Goal: Task Accomplishment & Management: Use online tool/utility

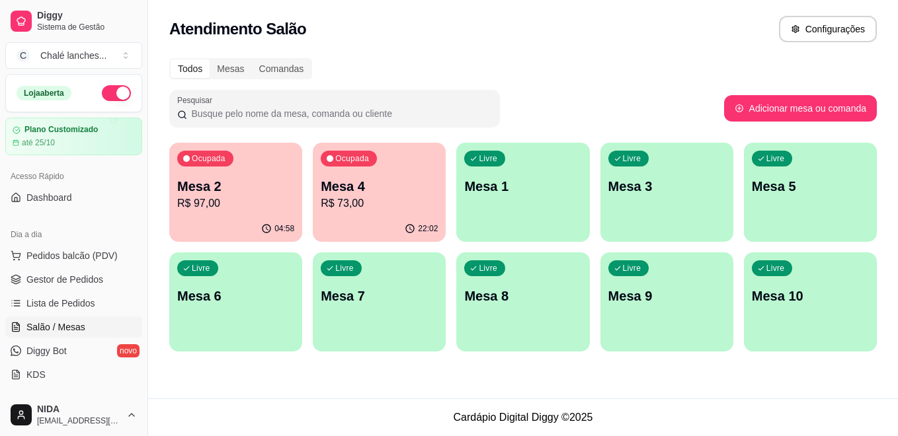
click at [365, 197] on p "R$ 73,00" at bounding box center [379, 204] width 117 height 16
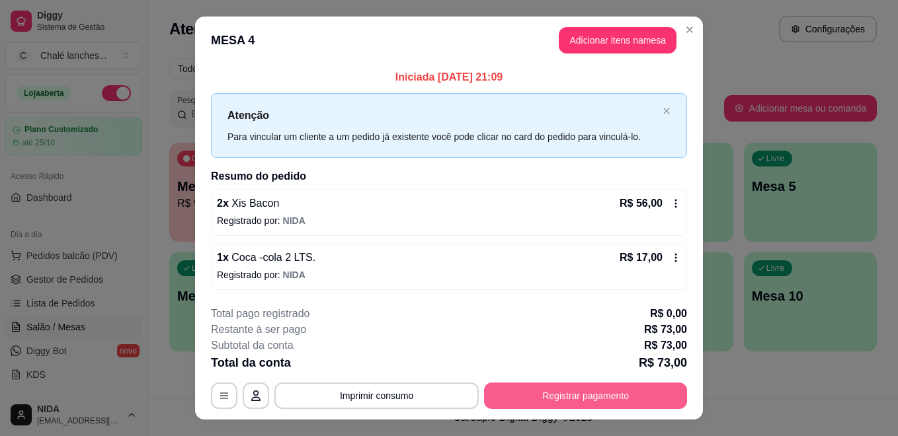
click at [545, 401] on button "Registrar pagamento" at bounding box center [585, 396] width 203 height 26
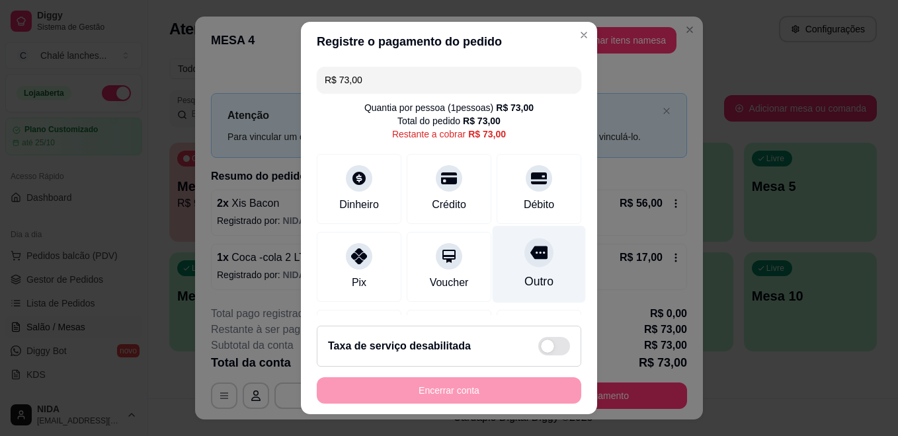
click at [530, 274] on div "Outro" at bounding box center [539, 264] width 93 height 77
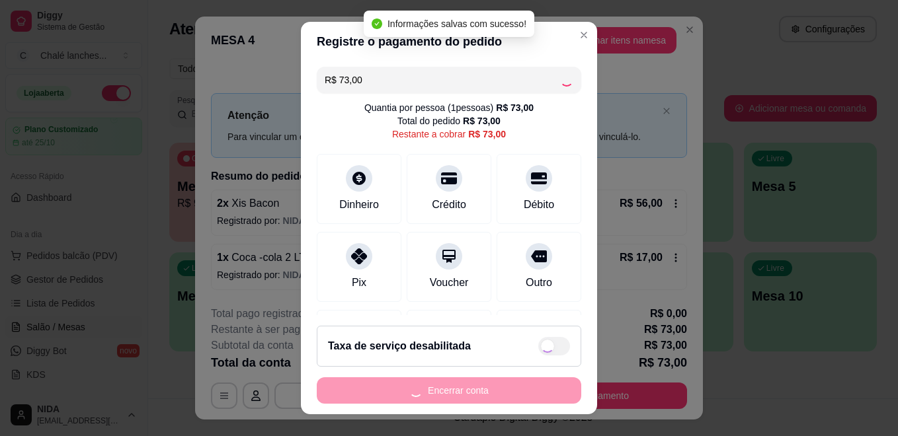
type input "R$ 0,00"
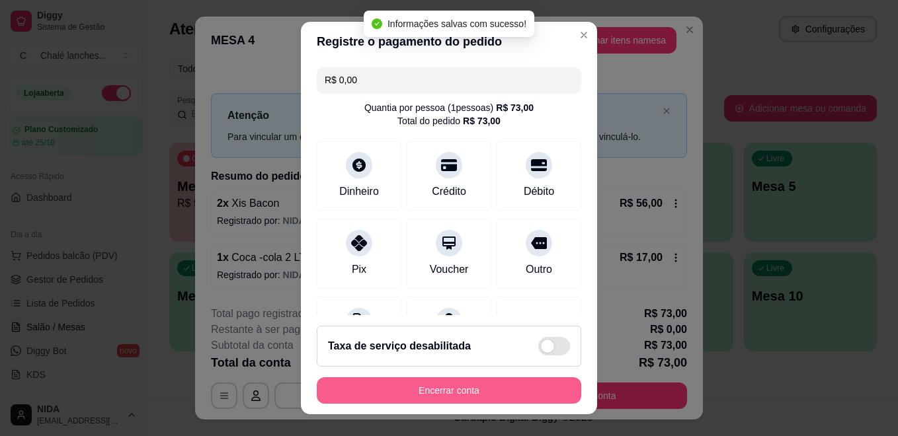
click at [499, 393] on button "Encerrar conta" at bounding box center [449, 390] width 264 height 26
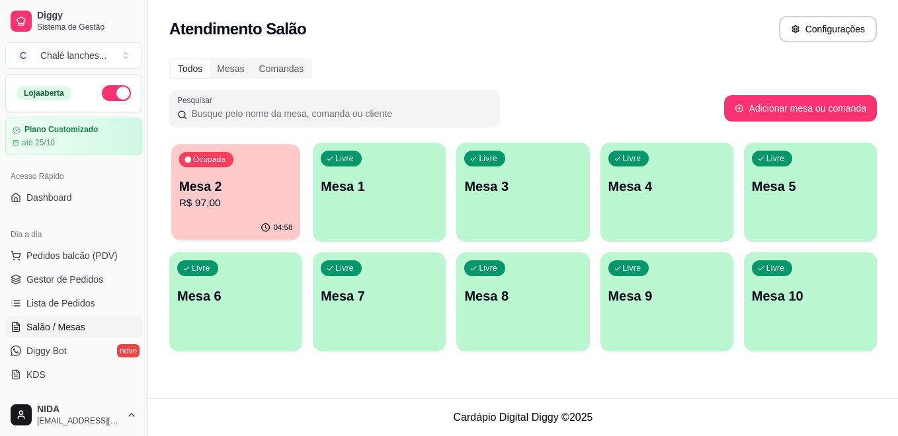
click at [184, 204] on div "Ocupada Mesa 2 R$ 97,00" at bounding box center [235, 179] width 129 height 71
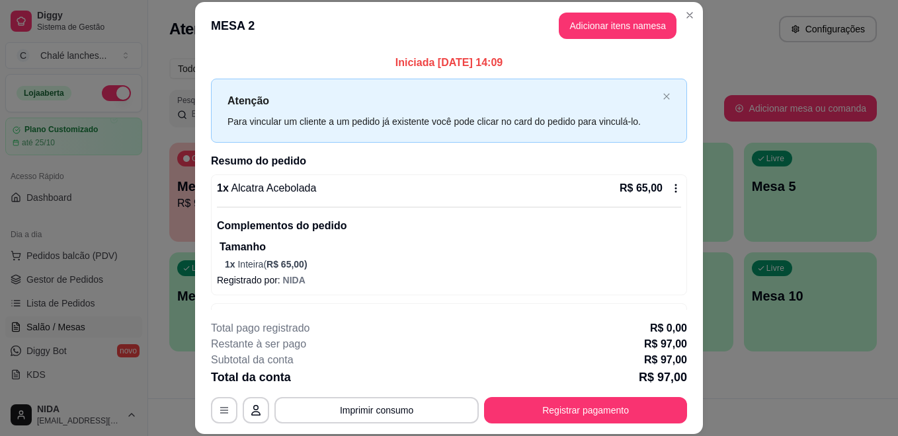
scroll to position [40, 0]
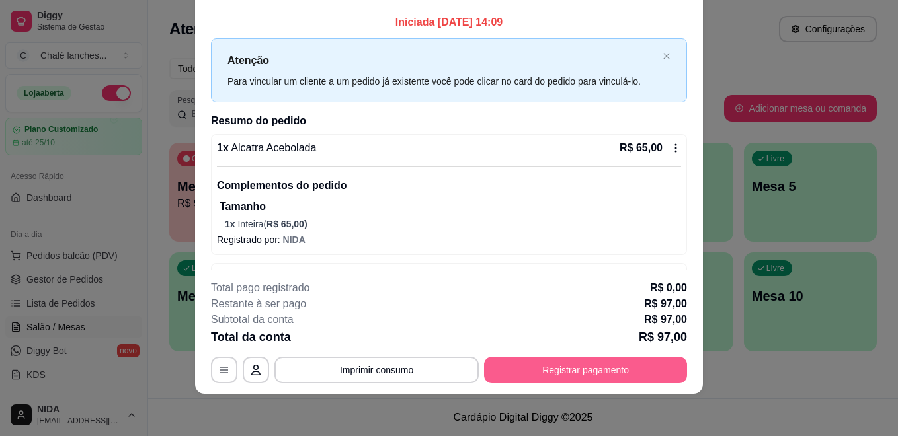
click at [572, 372] on button "Registrar pagamento" at bounding box center [585, 370] width 203 height 26
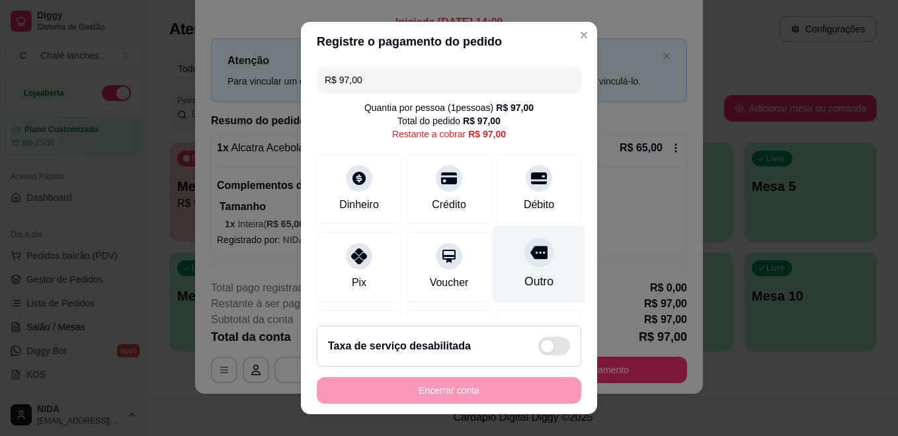
click at [533, 267] on div "Outro" at bounding box center [539, 264] width 93 height 77
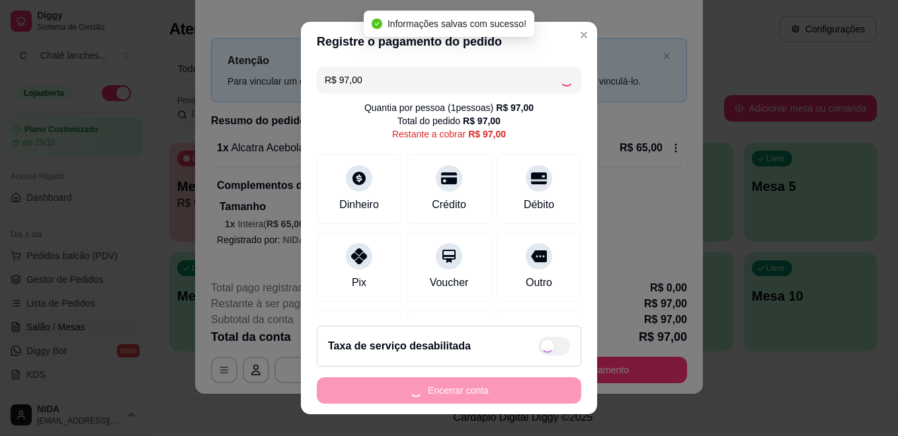
type input "R$ 0,00"
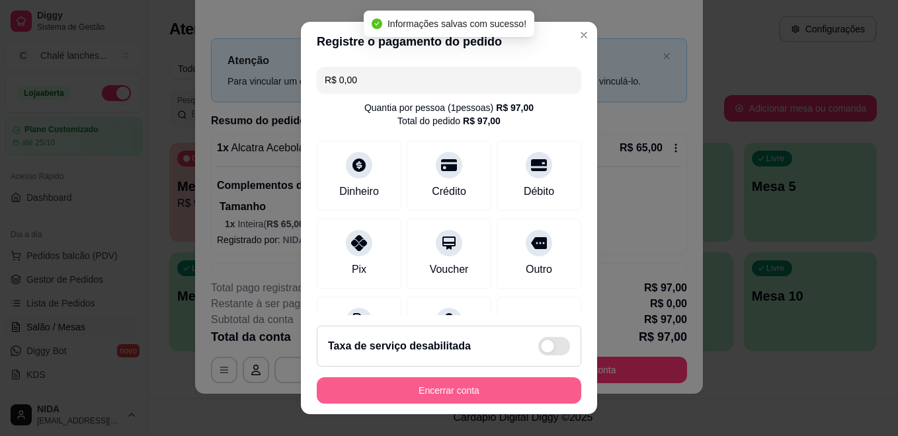
click at [506, 391] on button "Encerrar conta" at bounding box center [449, 390] width 264 height 26
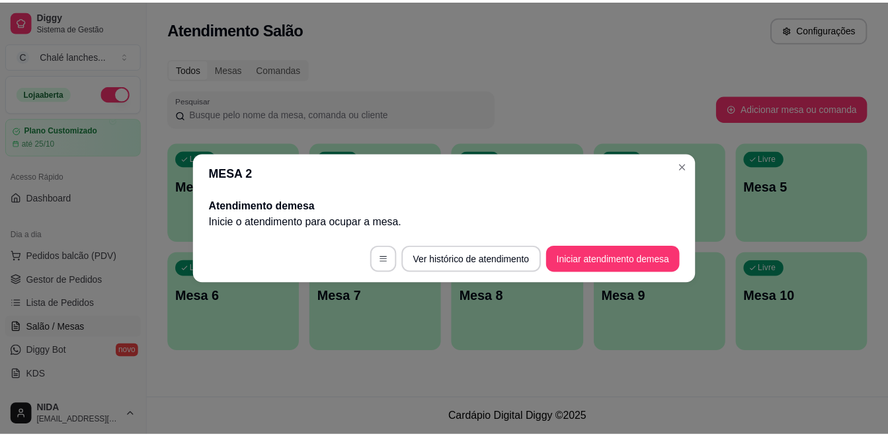
scroll to position [0, 0]
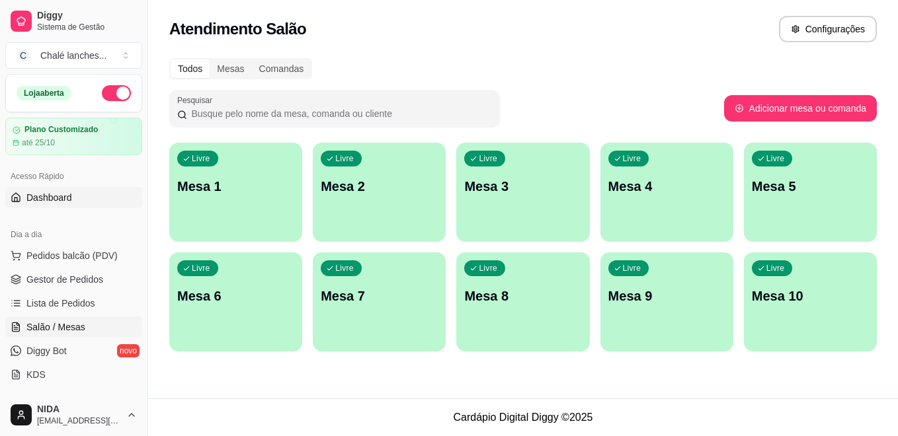
click at [77, 198] on link "Dashboard" at bounding box center [73, 197] width 137 height 21
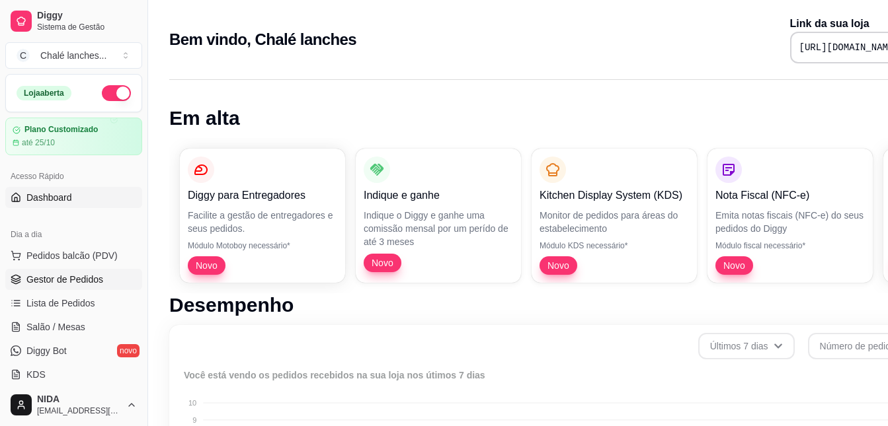
click at [101, 283] on link "Gestor de Pedidos" at bounding box center [73, 279] width 137 height 21
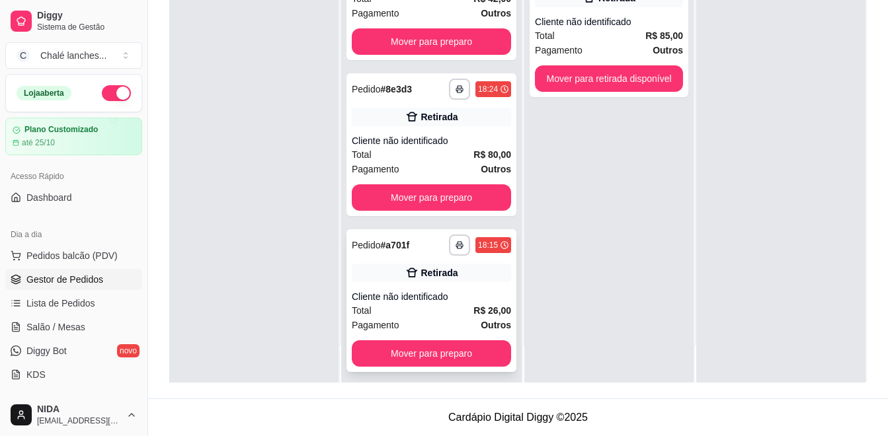
scroll to position [669, 0]
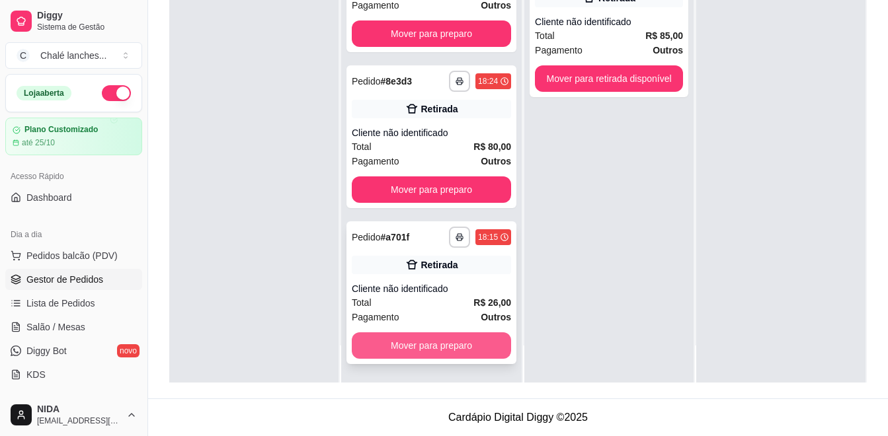
click at [446, 342] on button "Mover para preparo" at bounding box center [431, 346] width 159 height 26
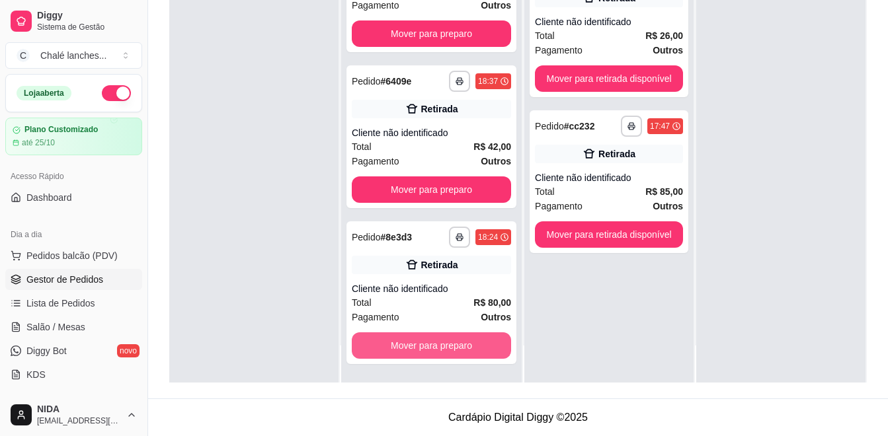
click at [445, 342] on button "Mover para preparo" at bounding box center [431, 346] width 159 height 26
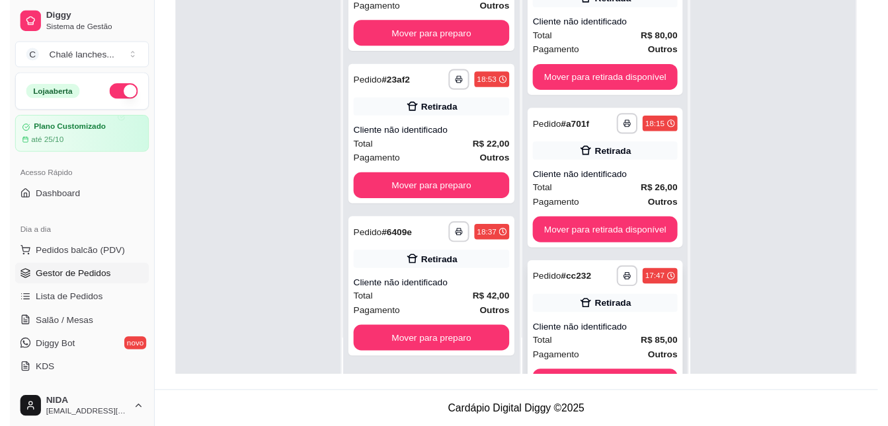
scroll to position [45, 0]
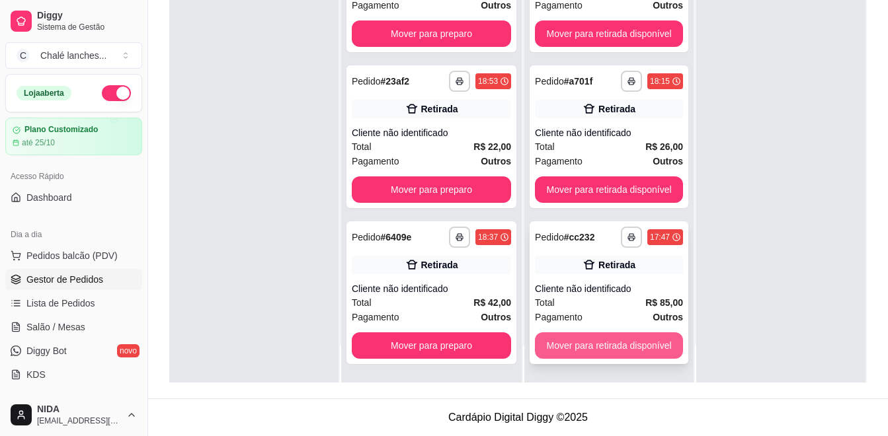
click at [617, 343] on button "Mover para retirada disponível" at bounding box center [609, 346] width 148 height 26
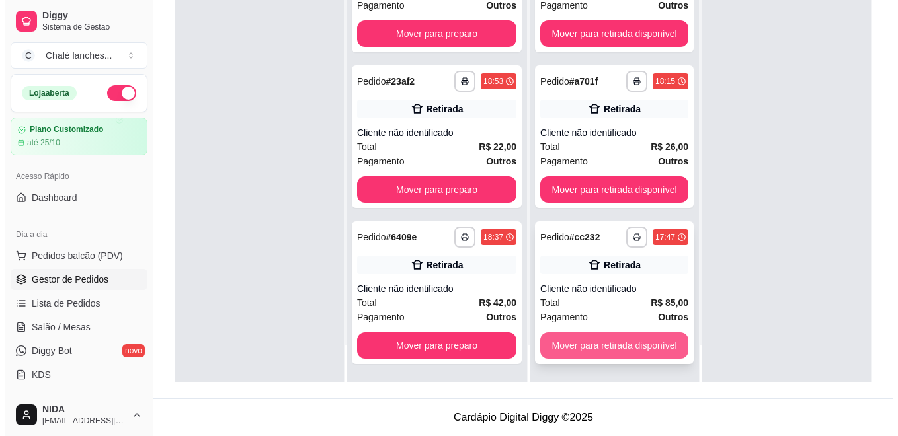
scroll to position [368, 0]
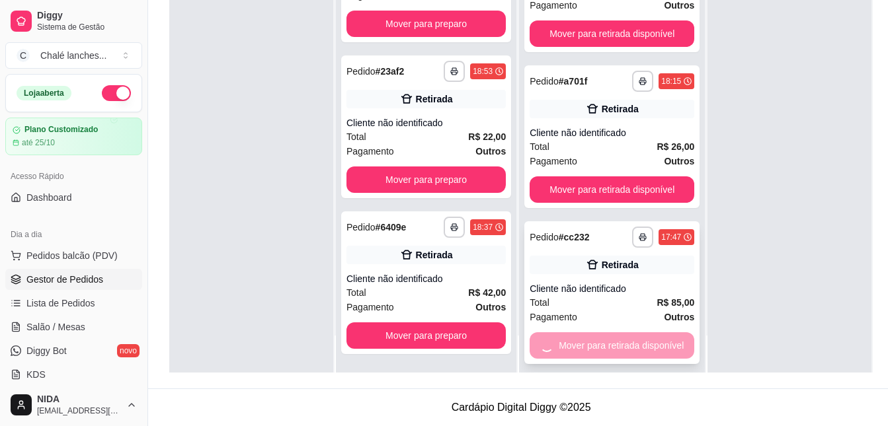
click at [617, 343] on div "Mover para retirada disponível" at bounding box center [612, 346] width 165 height 26
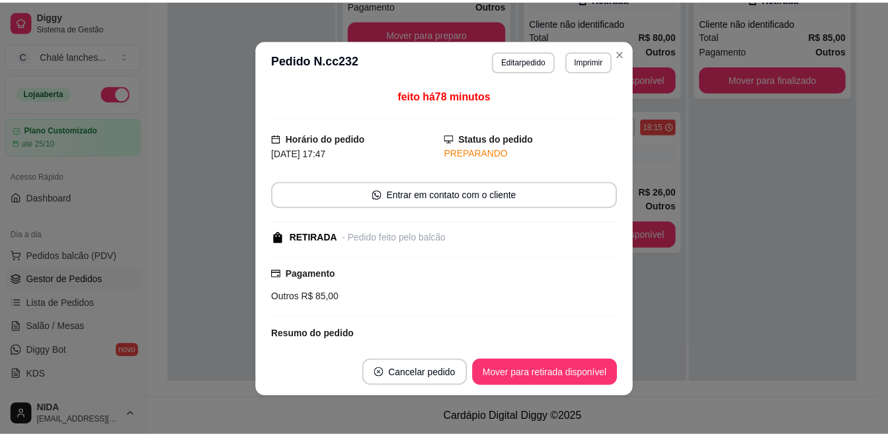
scroll to position [357, 0]
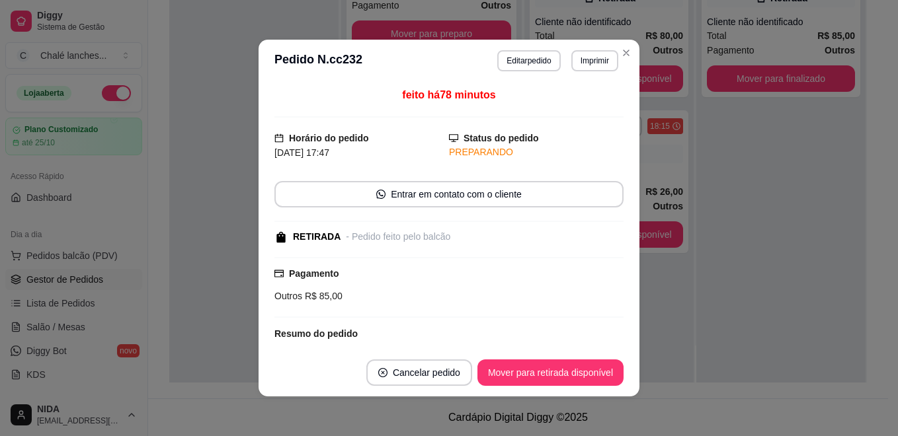
click at [616, 351] on footer "Cancelar pedido Mover para retirada disponível" at bounding box center [448, 373] width 381 height 48
click at [575, 377] on button "Mover para retirada disponível" at bounding box center [550, 373] width 146 height 26
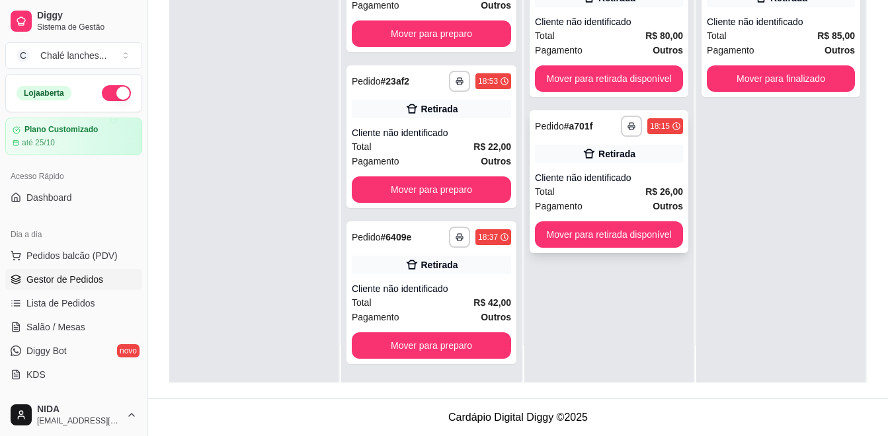
click at [643, 231] on button "Mover para retirada disponível" at bounding box center [609, 234] width 148 height 26
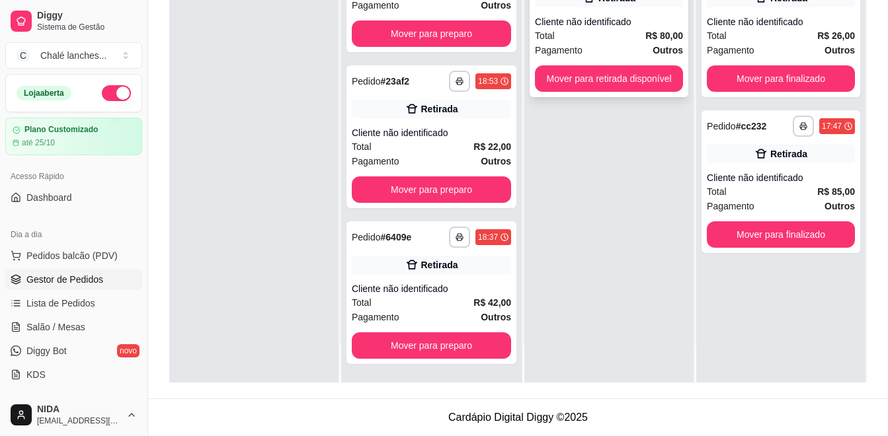
scroll to position [0, 0]
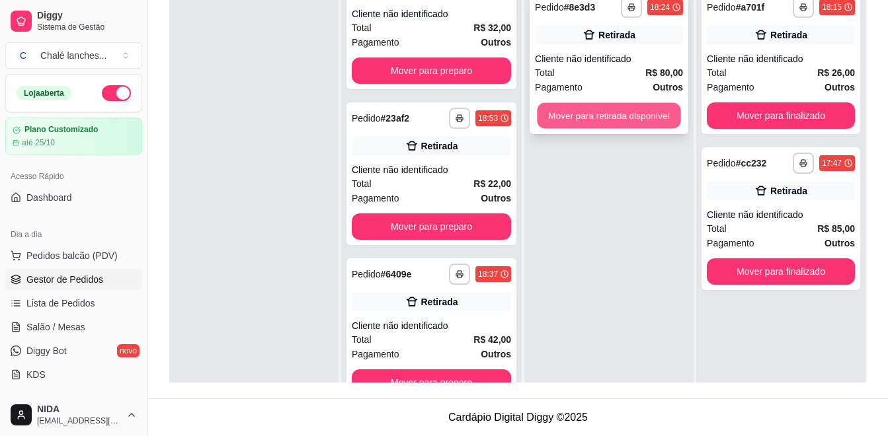
click at [649, 116] on button "Mover para retirada disponível" at bounding box center [608, 116] width 143 height 26
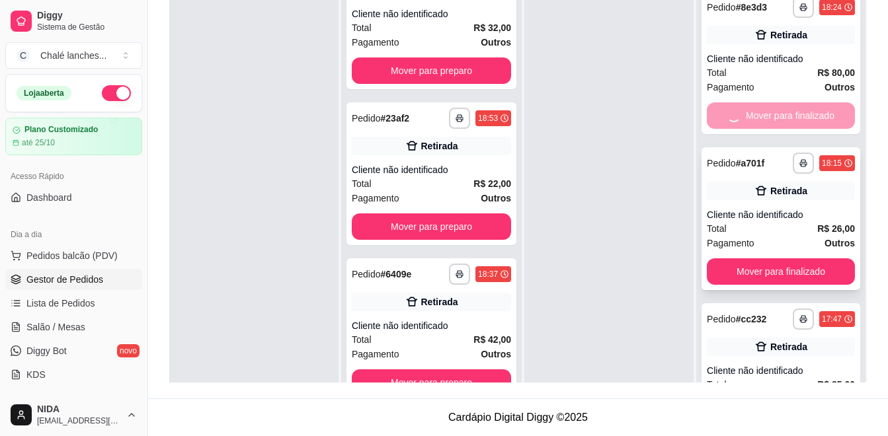
scroll to position [357, 0]
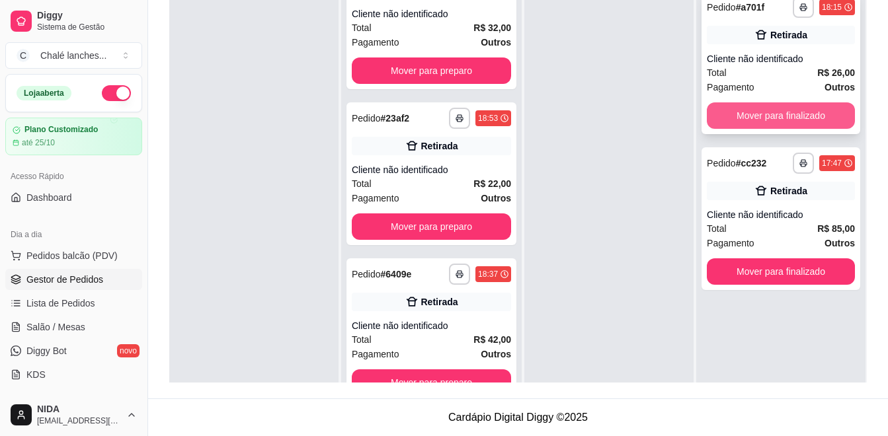
click at [746, 117] on button "Mover para finalizado" at bounding box center [781, 115] width 148 height 26
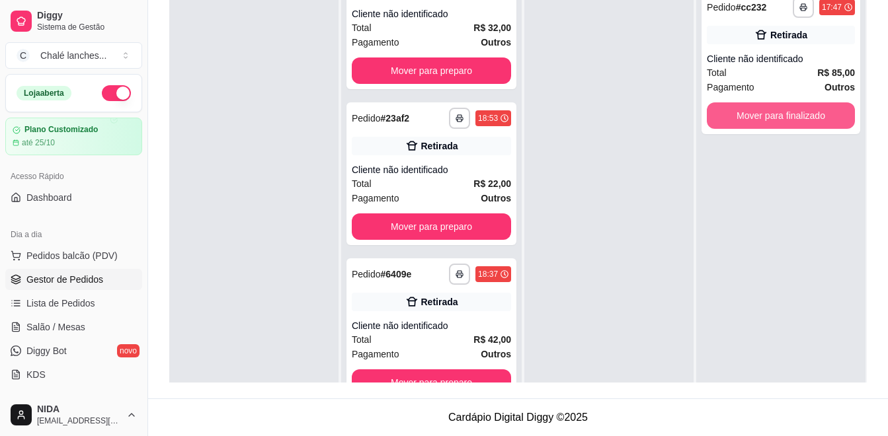
click at [745, 117] on button "Mover para finalizado" at bounding box center [781, 115] width 148 height 26
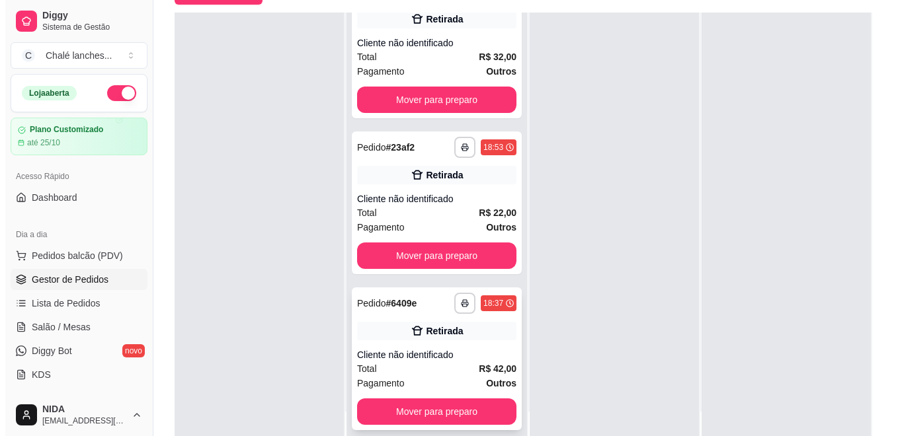
scroll to position [202, 0]
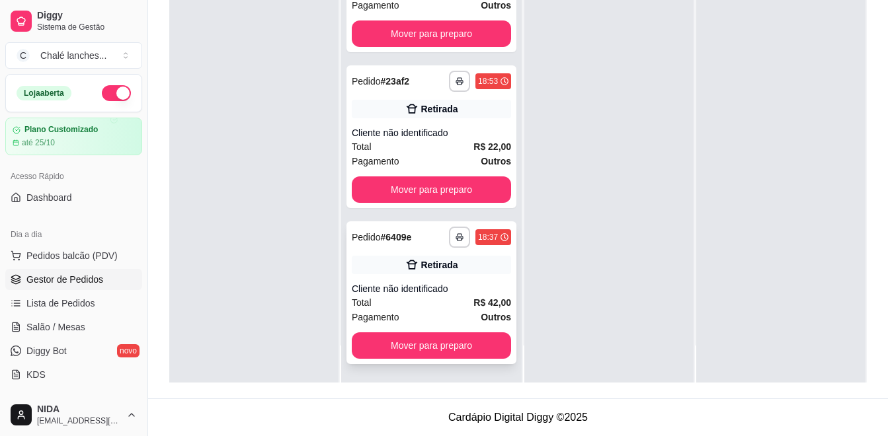
click at [421, 299] on div "Total R$ 42,00" at bounding box center [431, 303] width 159 height 15
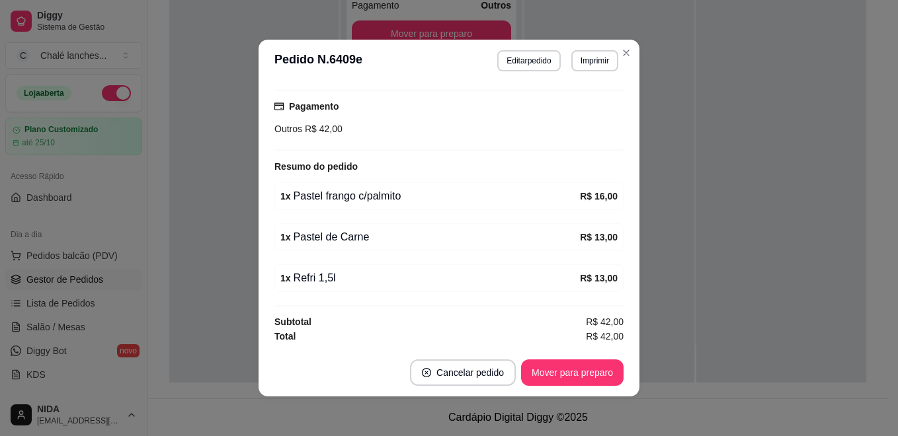
scroll to position [3, 0]
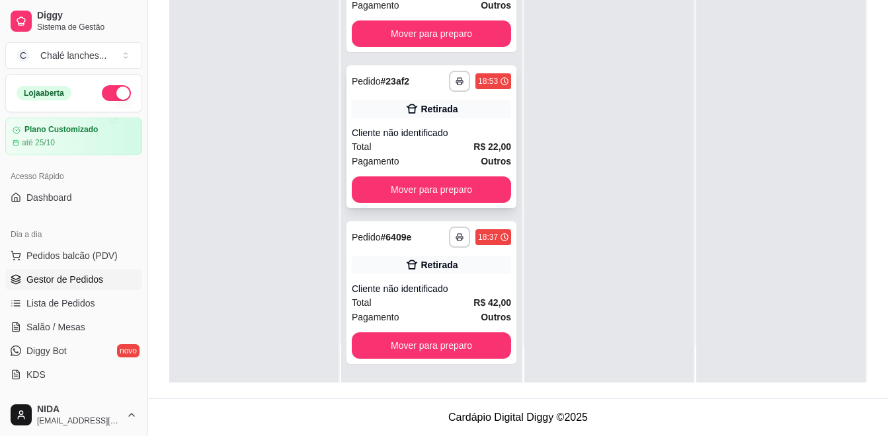
click at [413, 126] on div "Cliente não identificado" at bounding box center [431, 132] width 159 height 13
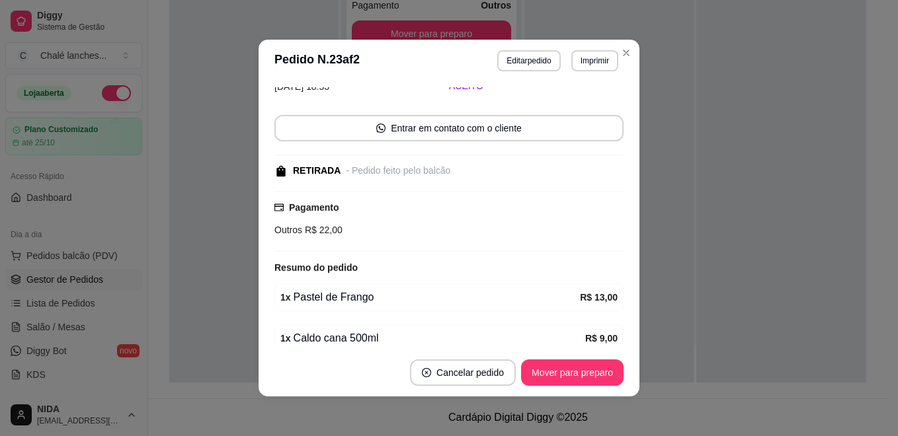
scroll to position [126, 0]
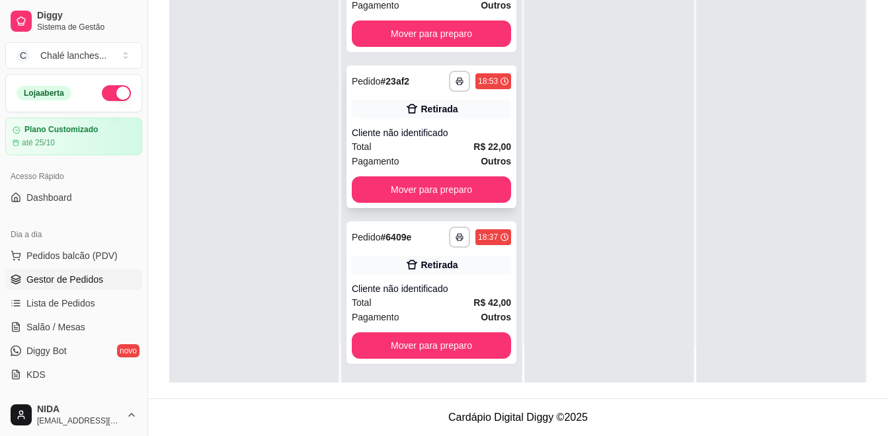
click at [407, 118] on div "**********" at bounding box center [431, 136] width 170 height 143
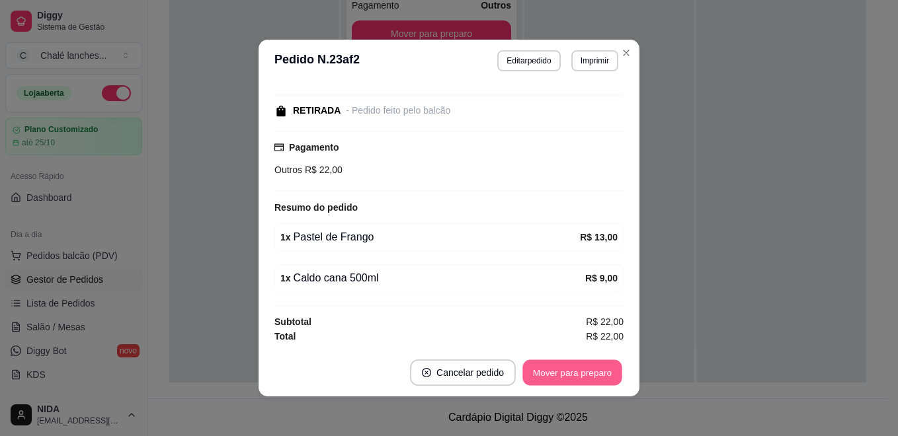
click at [537, 383] on button "Mover para preparo" at bounding box center [571, 373] width 99 height 26
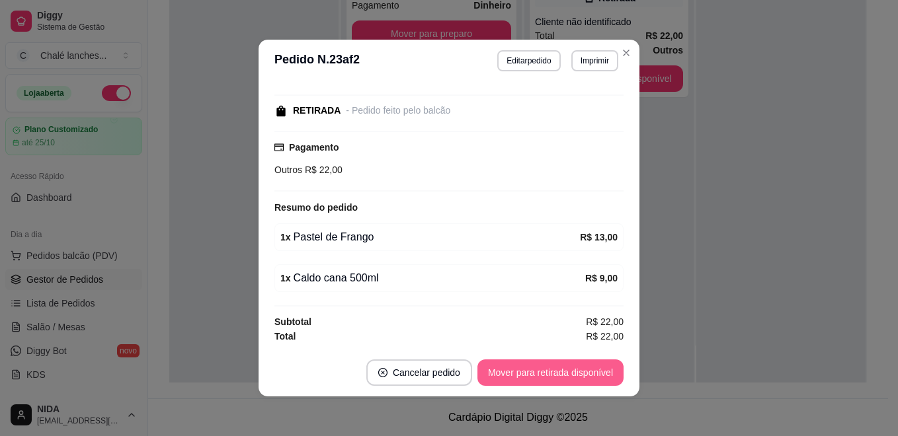
click at [534, 375] on button "Mover para retirada disponível" at bounding box center [550, 373] width 146 height 26
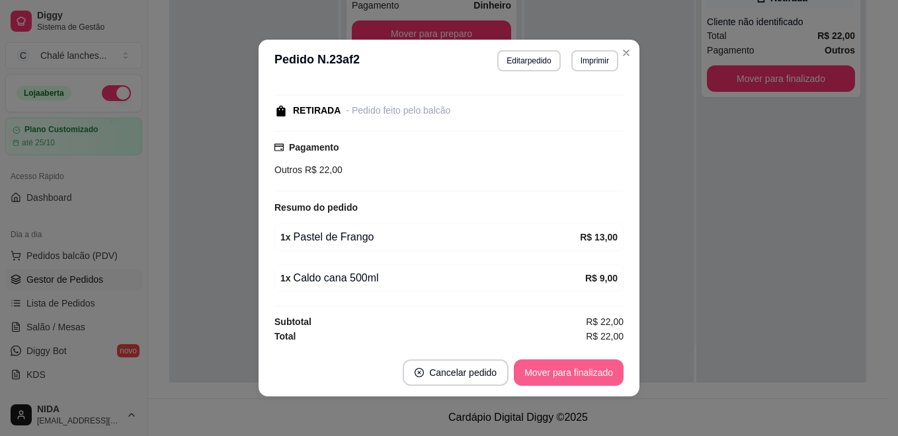
click at [550, 374] on button "Mover para finalizado" at bounding box center [569, 373] width 110 height 26
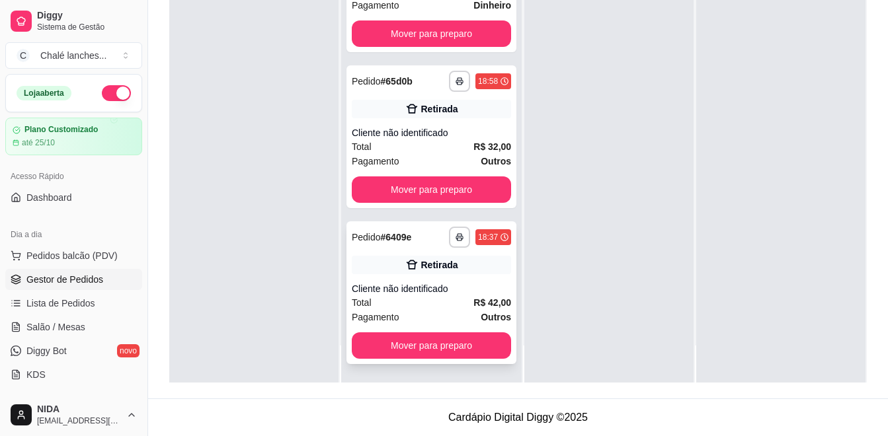
click at [405, 271] on icon at bounding box center [411, 264] width 13 height 13
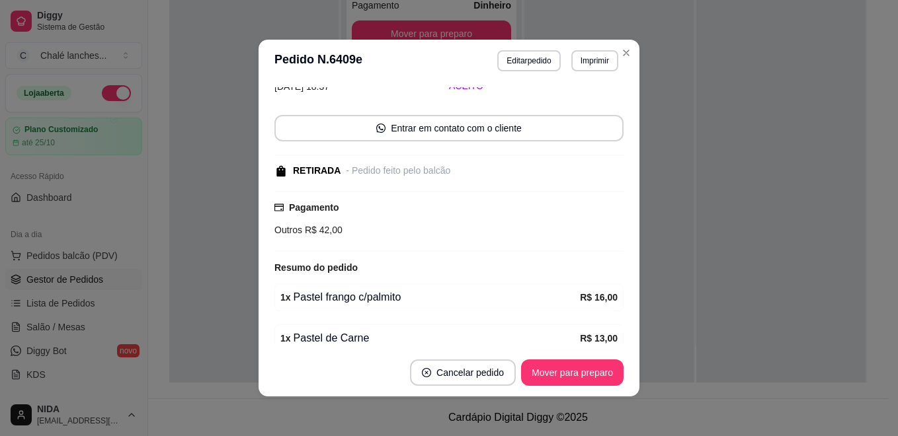
scroll to position [132, 0]
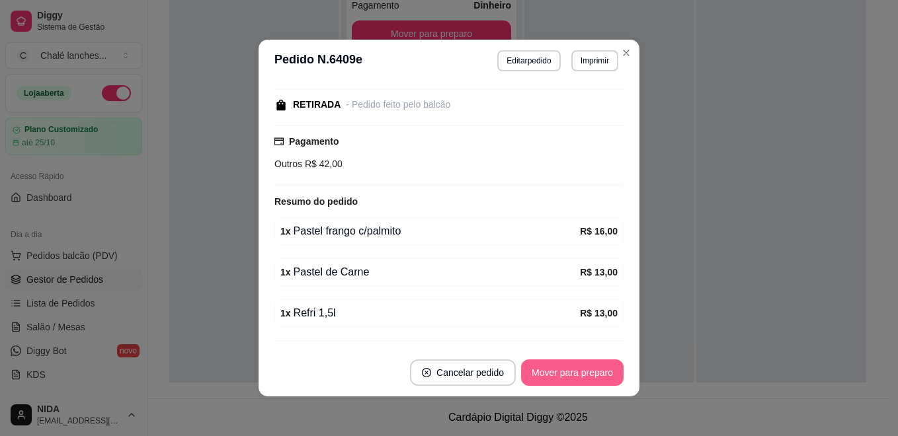
click at [542, 383] on button "Mover para preparo" at bounding box center [572, 373] width 102 height 26
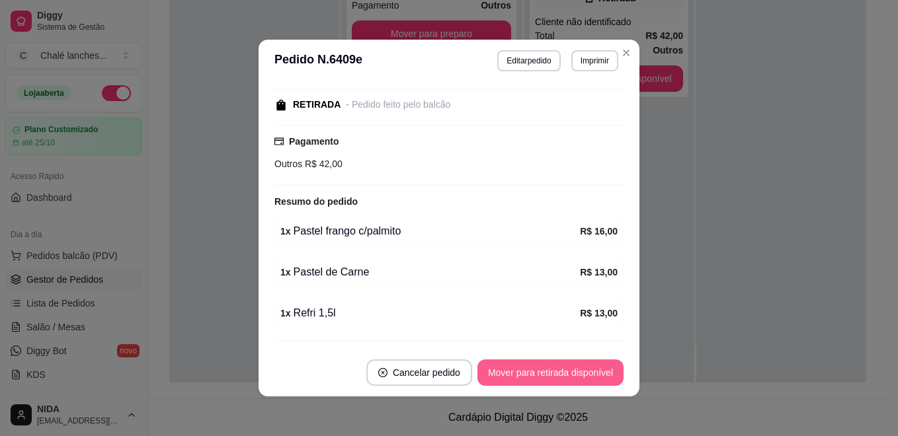
click at [556, 376] on button "Mover para retirada disponível" at bounding box center [550, 373] width 146 height 26
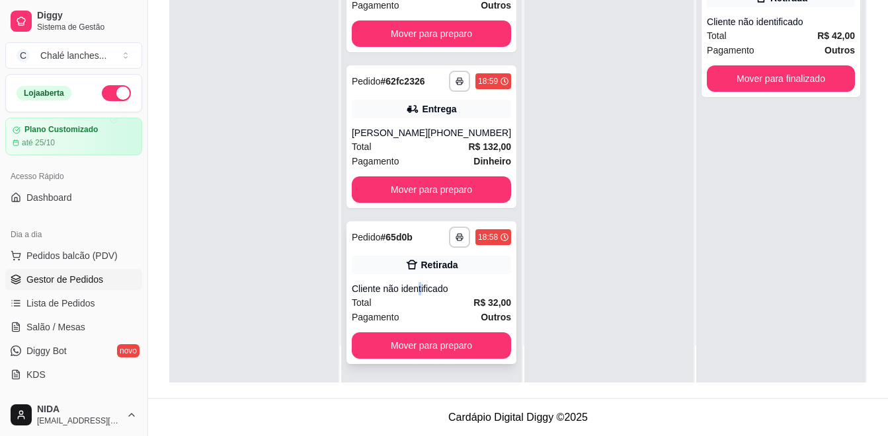
click at [420, 289] on div "Cliente não identificado" at bounding box center [431, 288] width 159 height 13
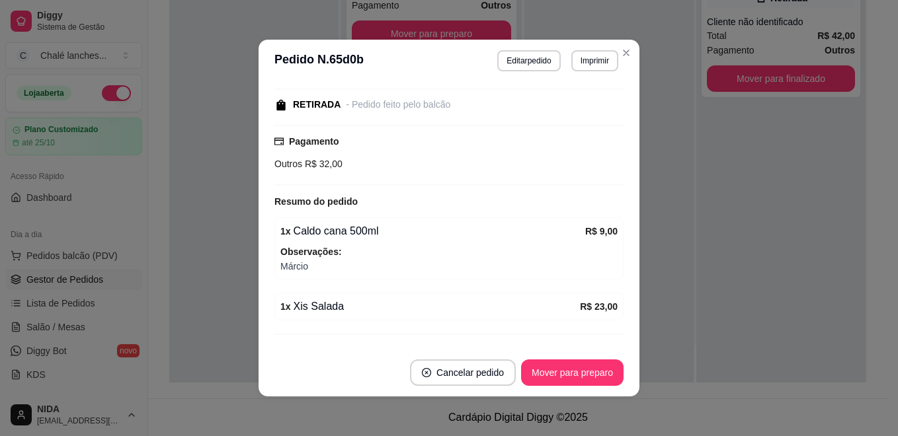
scroll to position [161, 0]
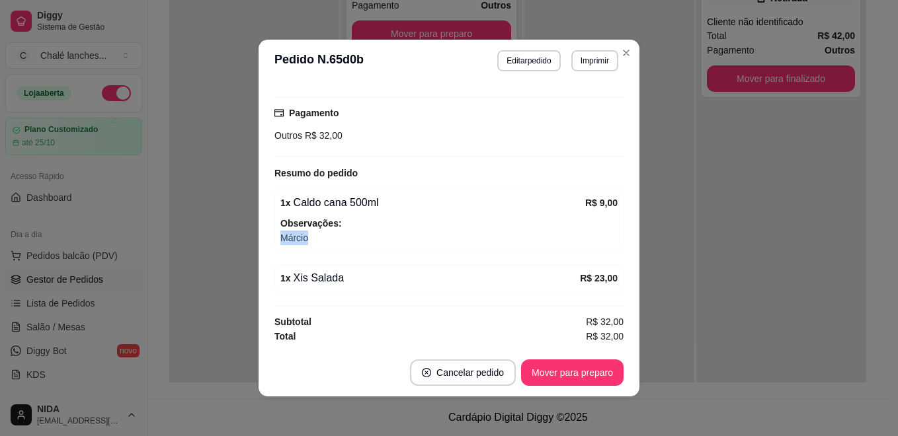
drag, startPoint x: 274, startPoint y: 237, endPoint x: 325, endPoint y: 247, distance: 51.9
click at [325, 247] on div "1 x Caldo cana 500ml R$ 9,00 Observações: Márcio" at bounding box center [448, 220] width 349 height 62
click at [538, 368] on button "Mover para preparo" at bounding box center [572, 373] width 102 height 26
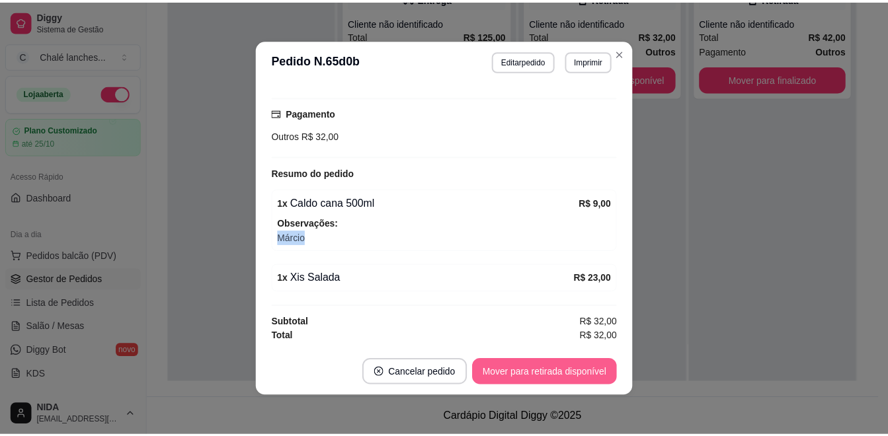
scroll to position [0, 0]
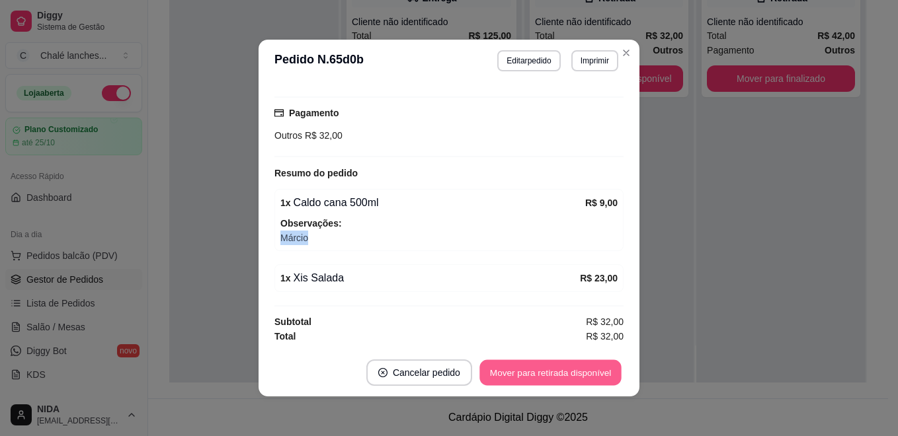
click at [540, 369] on button "Mover para retirada disponível" at bounding box center [549, 373] width 141 height 26
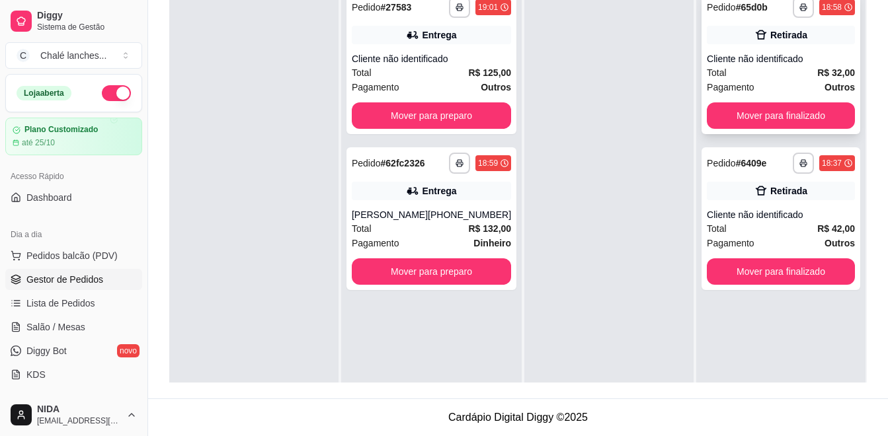
click at [826, 102] on div "**********" at bounding box center [780, 62] width 159 height 143
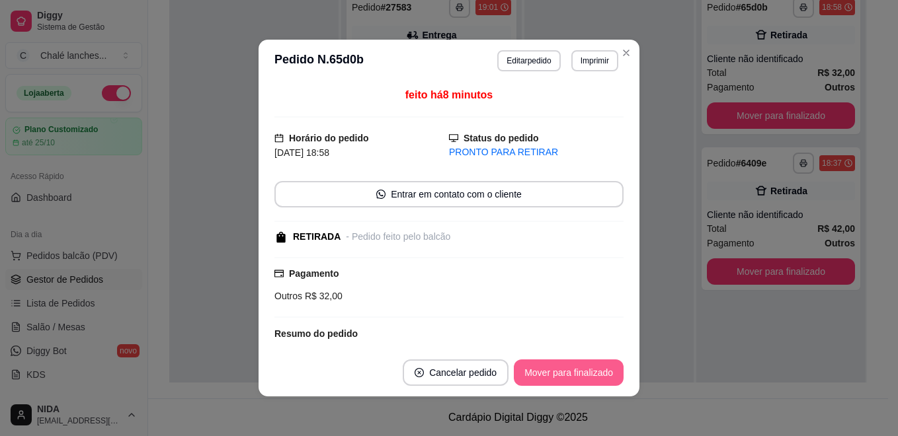
click at [604, 388] on footer "Cancelar pedido Mover para finalizado" at bounding box center [448, 373] width 381 height 48
click at [604, 377] on button "Mover para finalizado" at bounding box center [569, 373] width 110 height 26
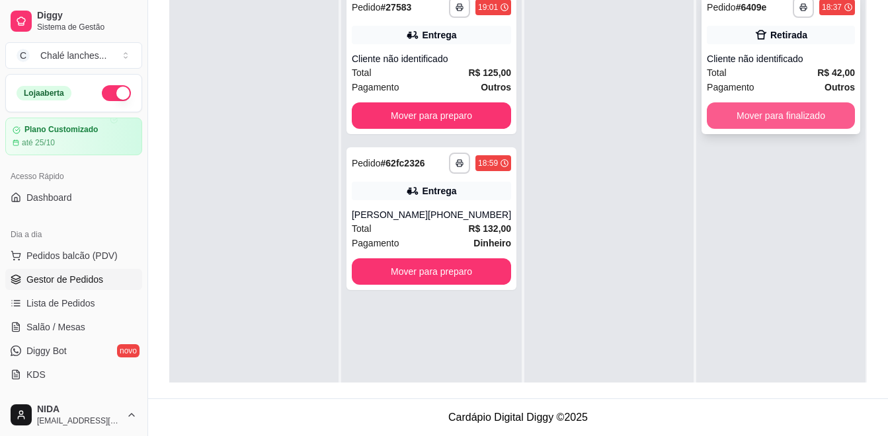
click at [801, 102] on div "**********" at bounding box center [780, 62] width 159 height 143
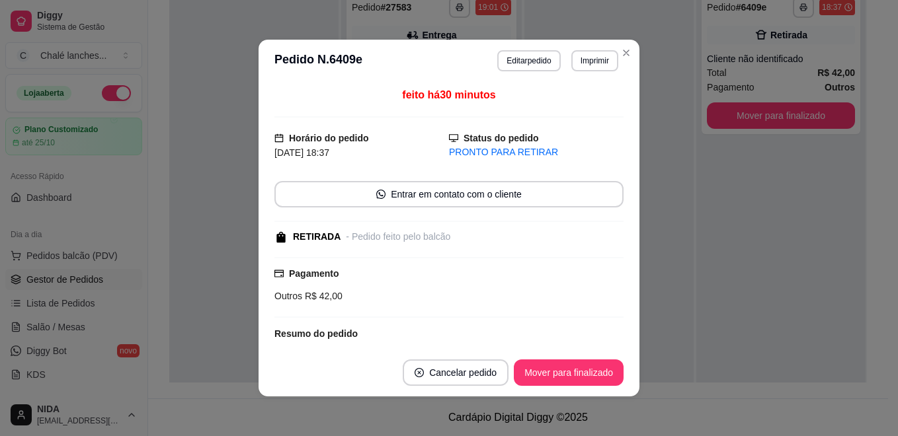
click at [557, 395] on footer "Cancelar pedido Mover para finalizado" at bounding box center [448, 373] width 381 height 48
click at [591, 374] on button "Mover para finalizado" at bounding box center [569, 373] width 110 height 26
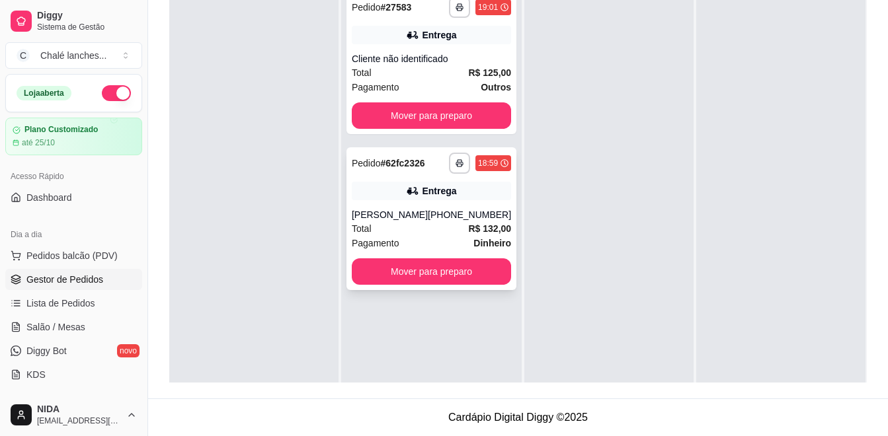
click at [432, 227] on div "Total R$ 132,00" at bounding box center [431, 228] width 159 height 15
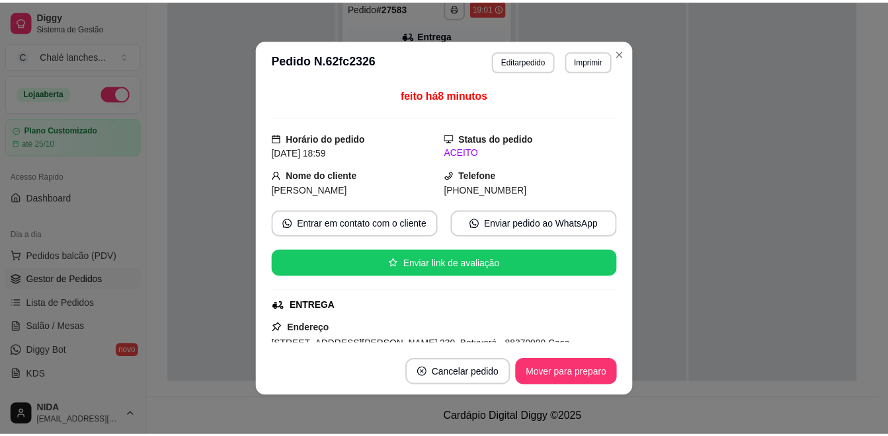
scroll to position [66, 0]
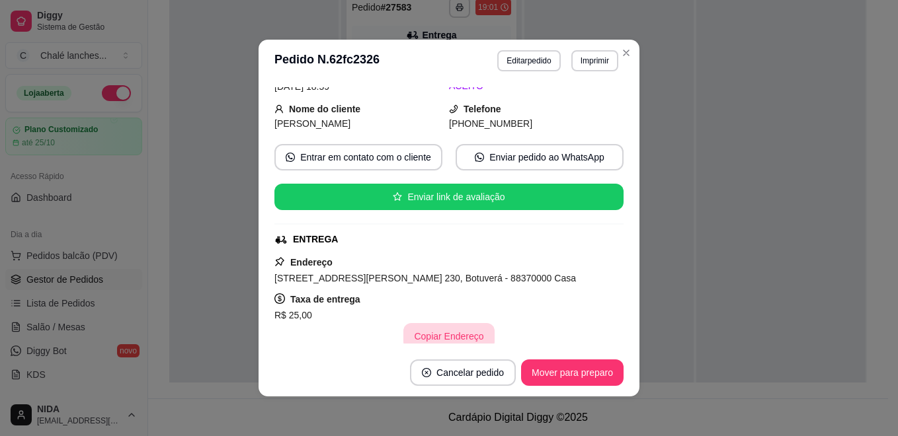
click at [459, 339] on button "Copiar Endereço" at bounding box center [448, 336] width 91 height 26
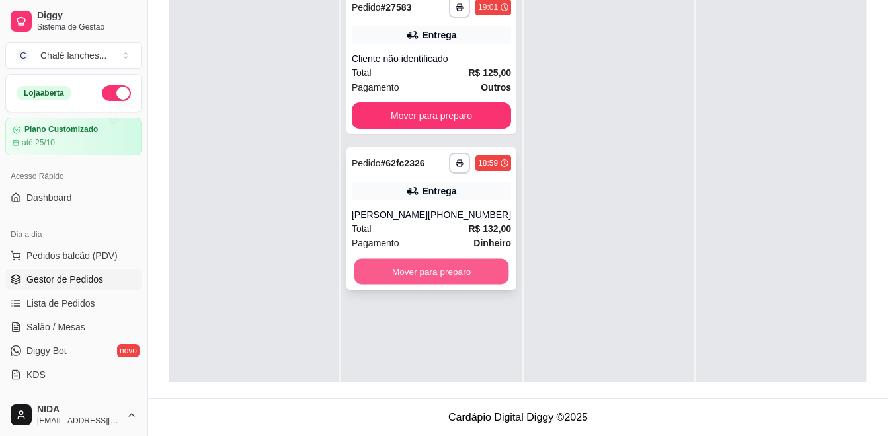
click at [480, 268] on button "Mover para preparo" at bounding box center [431, 272] width 155 height 26
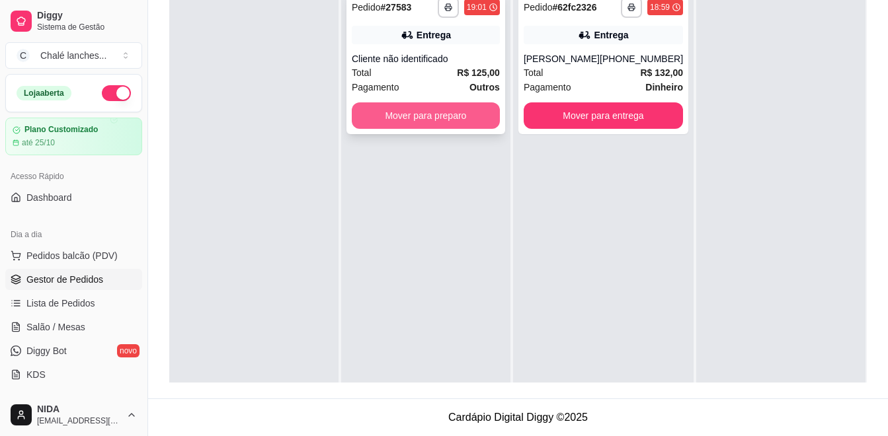
click at [450, 109] on button "Mover para preparo" at bounding box center [426, 115] width 148 height 26
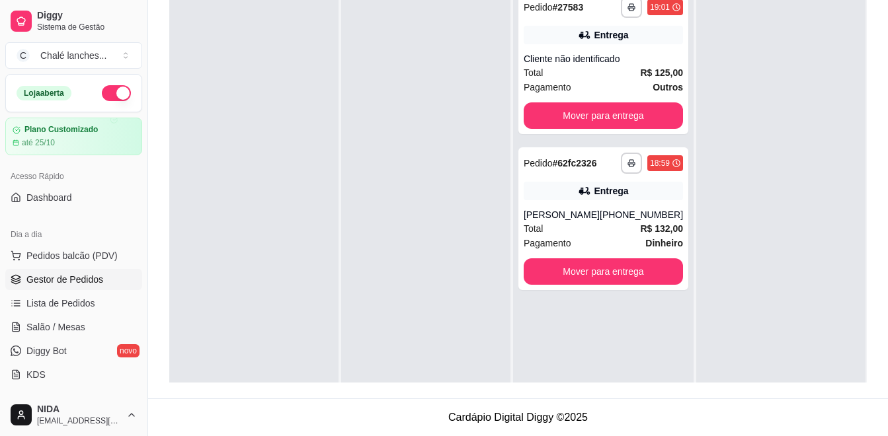
click at [311, 227] on div at bounding box center [253, 201] width 169 height 436
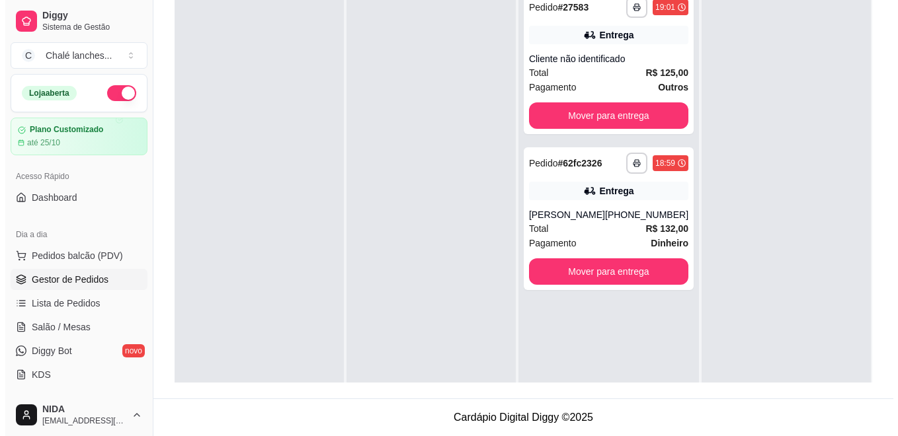
scroll to position [0, 0]
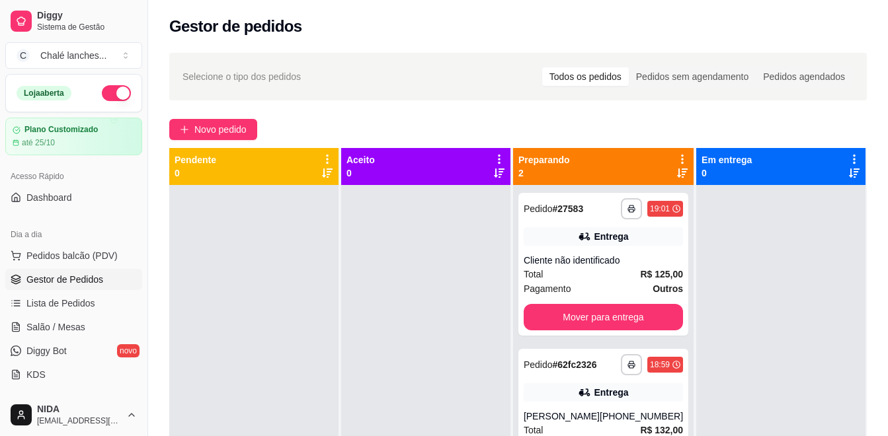
click at [212, 115] on div "**********" at bounding box center [518, 322] width 740 height 555
click at [214, 125] on span "Novo pedido" at bounding box center [220, 129] width 52 height 15
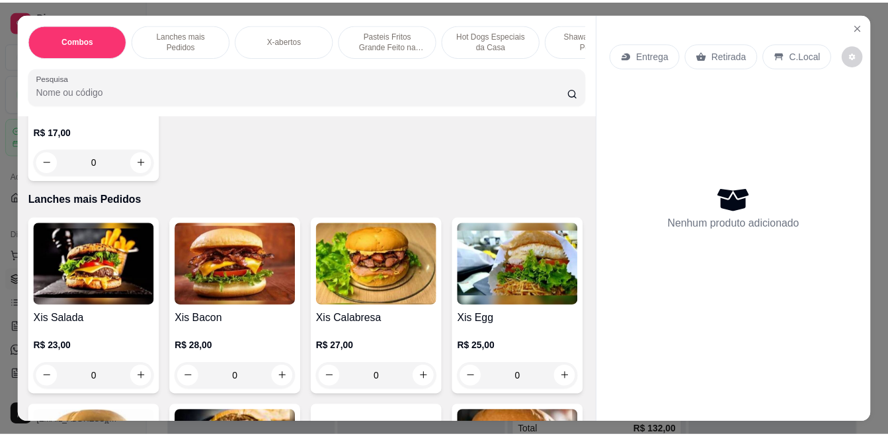
scroll to position [331, 0]
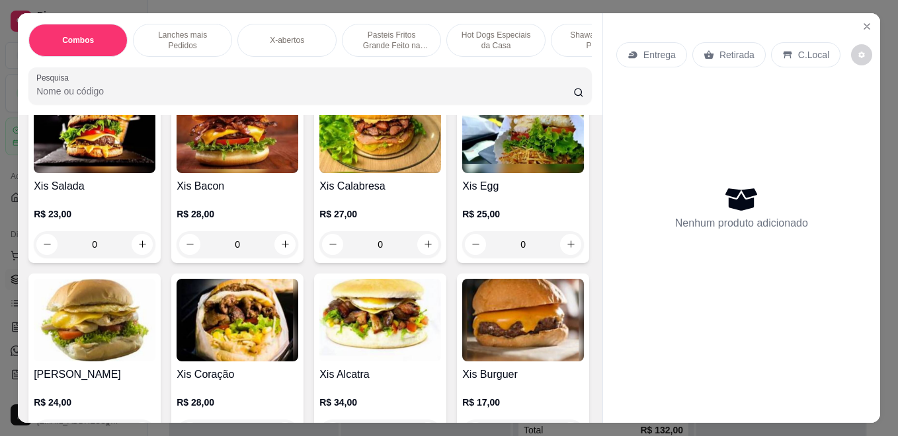
click at [155, 347] on img at bounding box center [95, 320] width 122 height 83
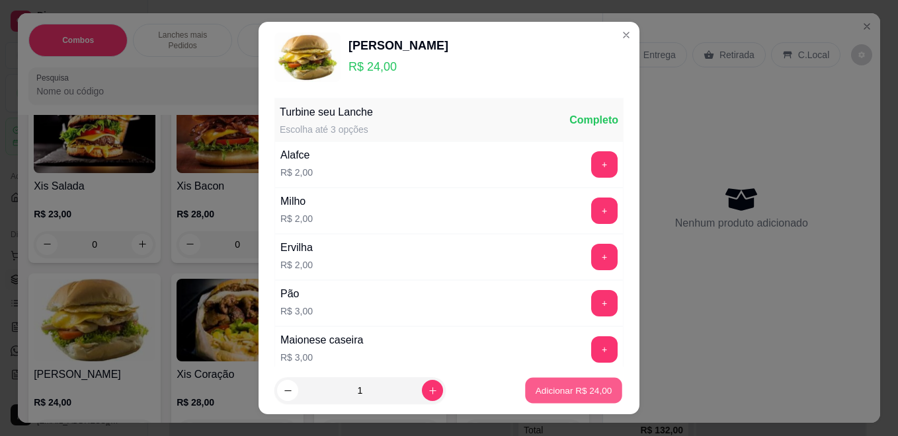
click at [597, 385] on button "Adicionar R$ 24,00" at bounding box center [573, 391] width 97 height 26
type input "1"
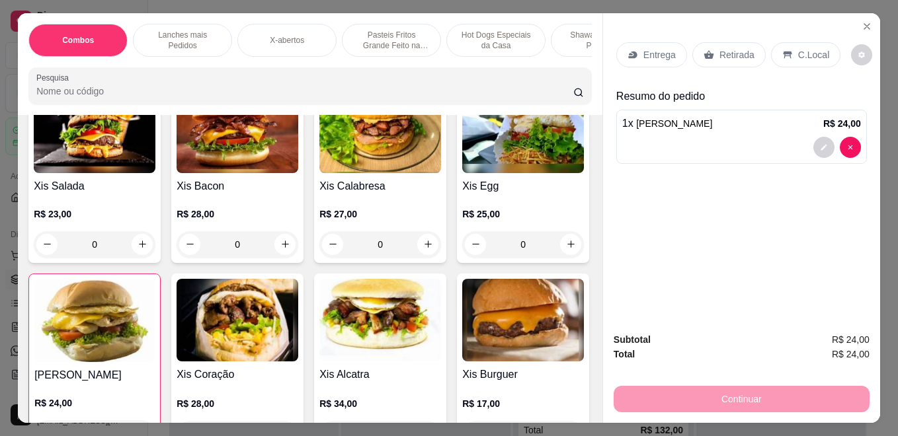
click at [799, 48] on p "C.Local" at bounding box center [813, 54] width 31 height 13
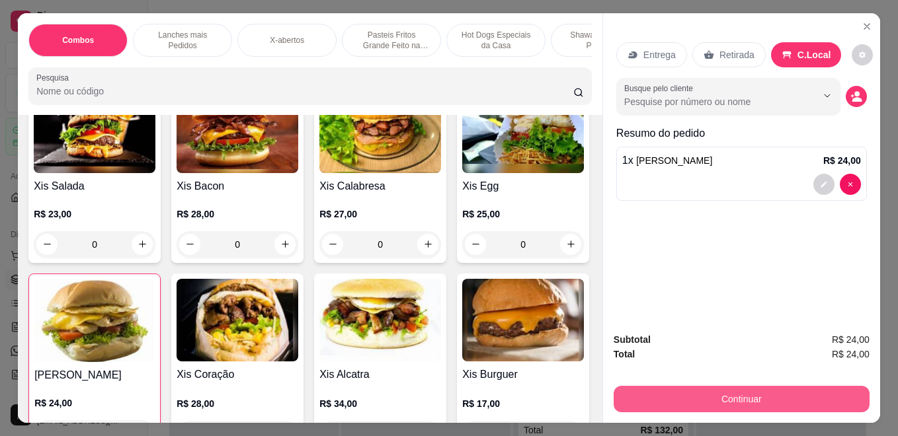
click at [738, 399] on button "Continuar" at bounding box center [742, 399] width 256 height 26
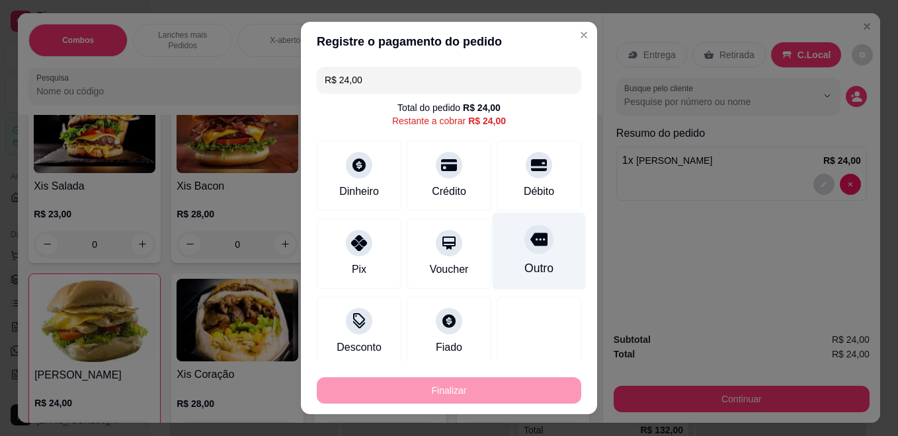
click at [524, 252] on div at bounding box center [538, 239] width 29 height 29
type input "R$ 0,00"
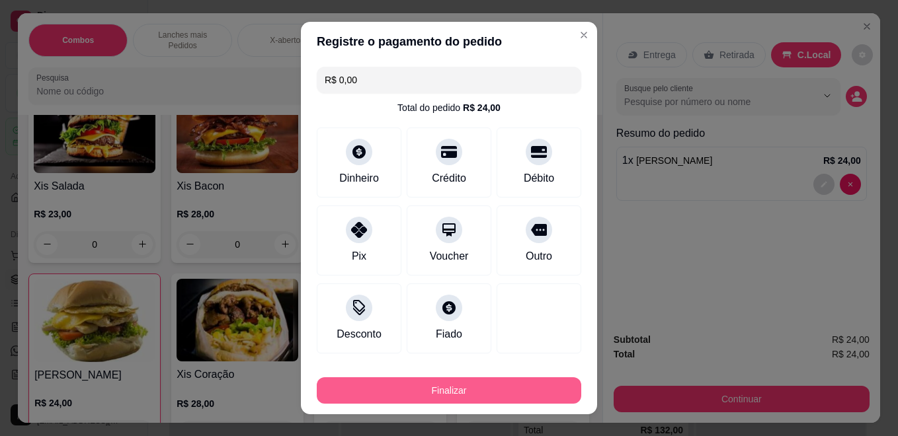
click at [499, 395] on button "Finalizar" at bounding box center [449, 390] width 264 height 26
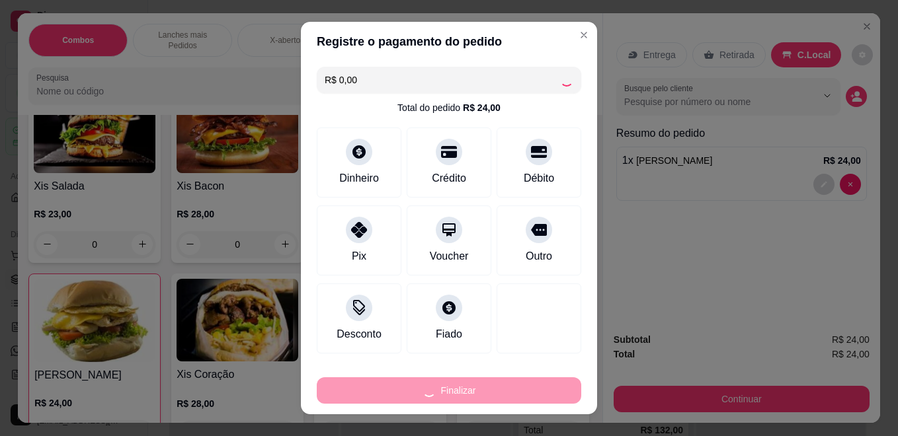
type input "0"
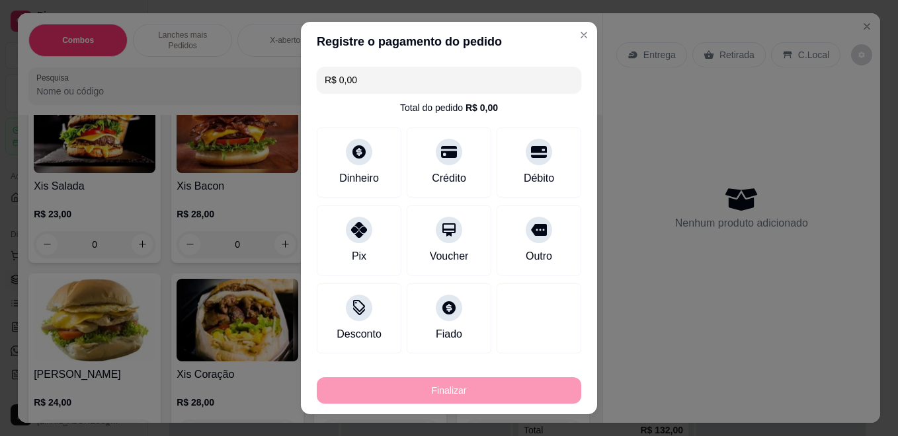
type input "-R$ 24,00"
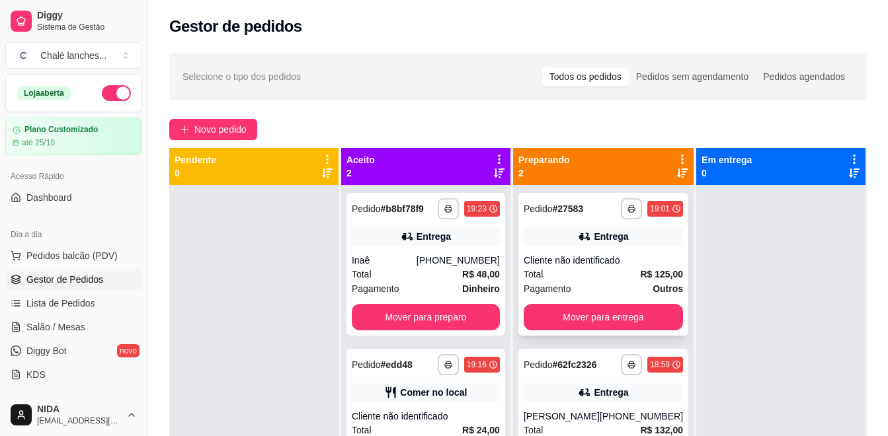
click at [646, 316] on button "Mover para entrega" at bounding box center [603, 317] width 159 height 26
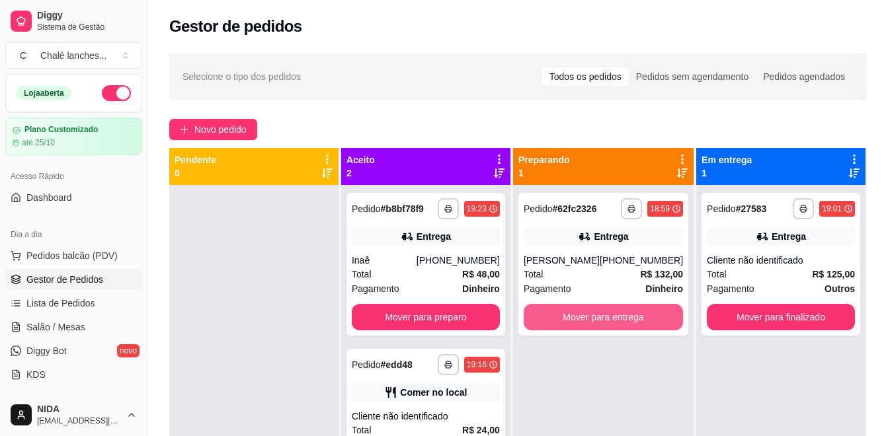
click at [646, 317] on button "Mover para entrega" at bounding box center [603, 317] width 159 height 26
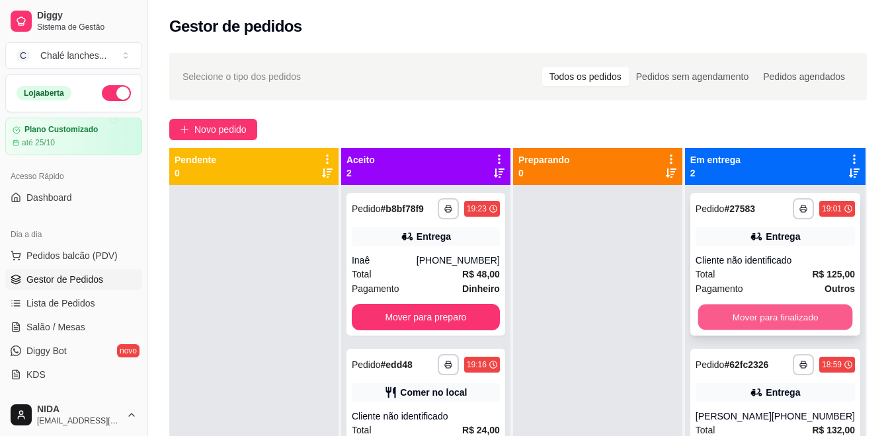
click at [803, 317] on button "Mover para finalizado" at bounding box center [774, 318] width 155 height 26
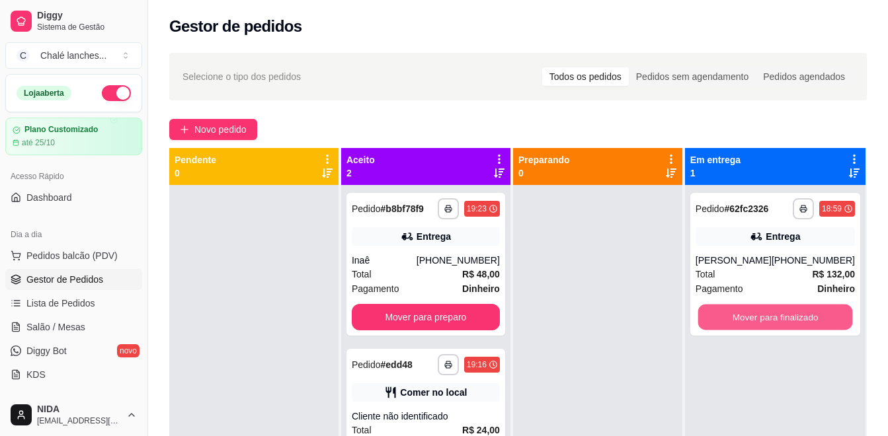
click at [803, 317] on button "Mover para finalizado" at bounding box center [774, 318] width 155 height 26
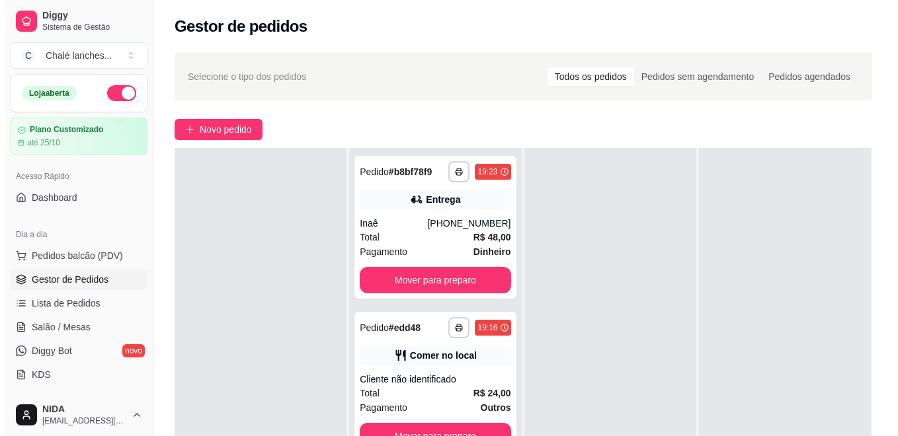
scroll to position [66, 0]
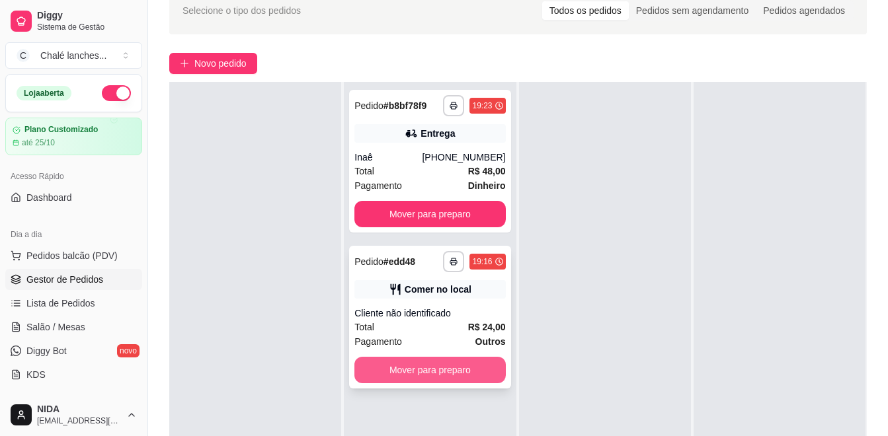
click at [463, 369] on button "Mover para preparo" at bounding box center [429, 370] width 151 height 26
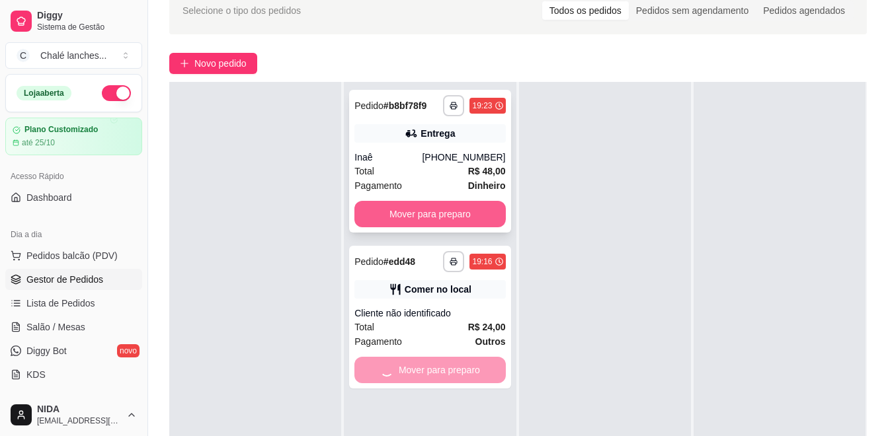
click at [464, 211] on button "Mover para preparo" at bounding box center [429, 214] width 151 height 26
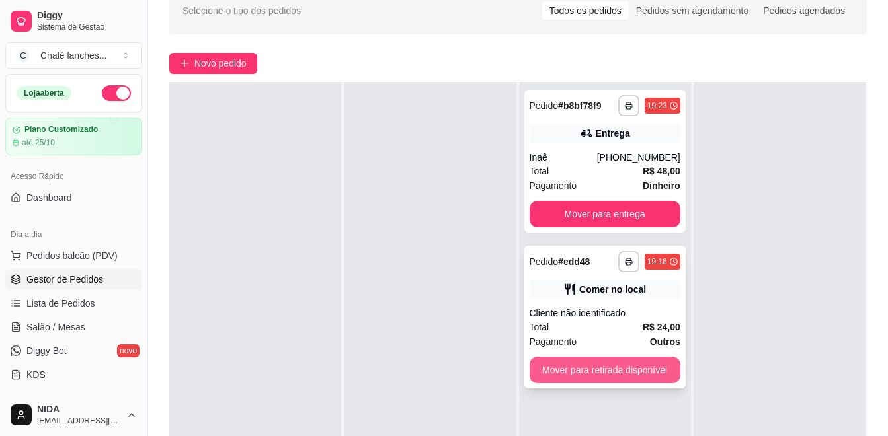
click at [670, 367] on button "Mover para retirada disponível" at bounding box center [605, 370] width 151 height 26
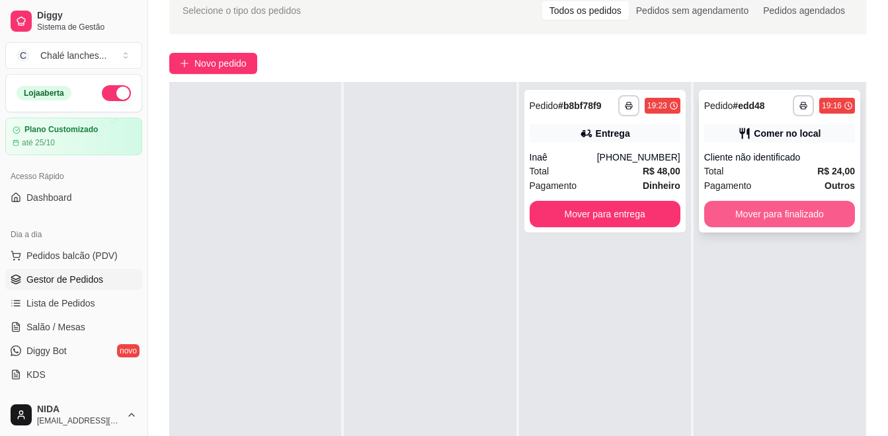
click at [711, 214] on button "Mover para finalizado" at bounding box center [779, 214] width 151 height 26
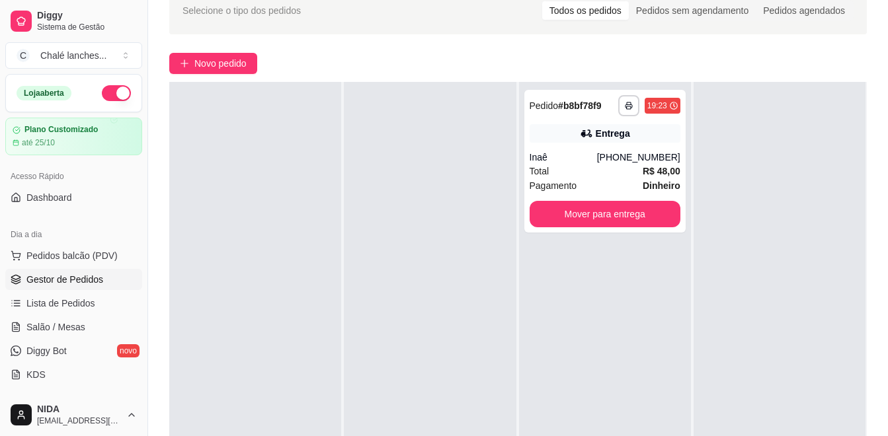
click at [187, 78] on div "**********" at bounding box center [518, 256] width 740 height 555
click at [196, 72] on button "Novo pedido" at bounding box center [213, 63] width 88 height 21
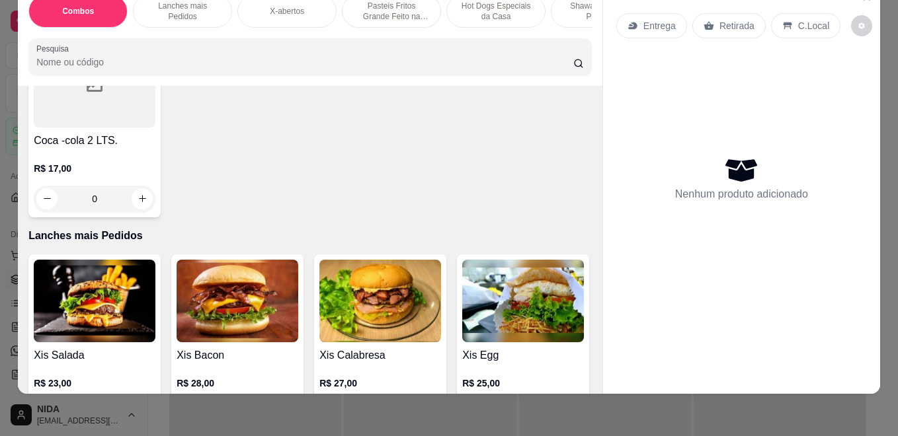
scroll to position [198, 0]
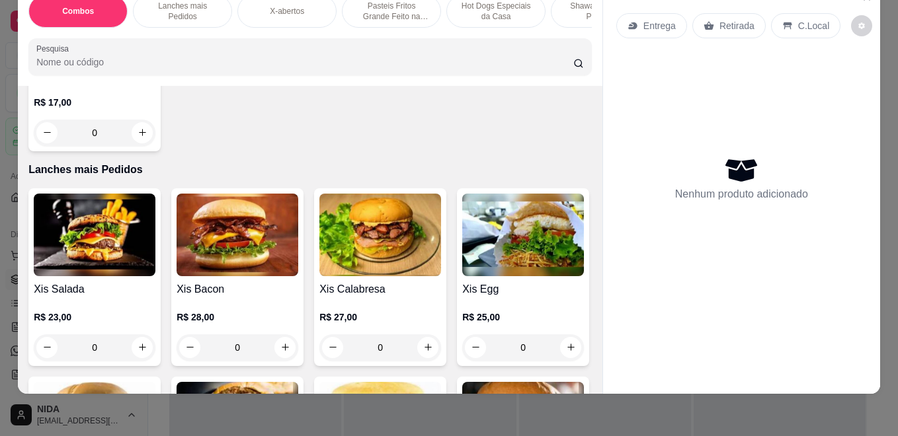
click at [280, 352] on div "0" at bounding box center [238, 348] width 122 height 26
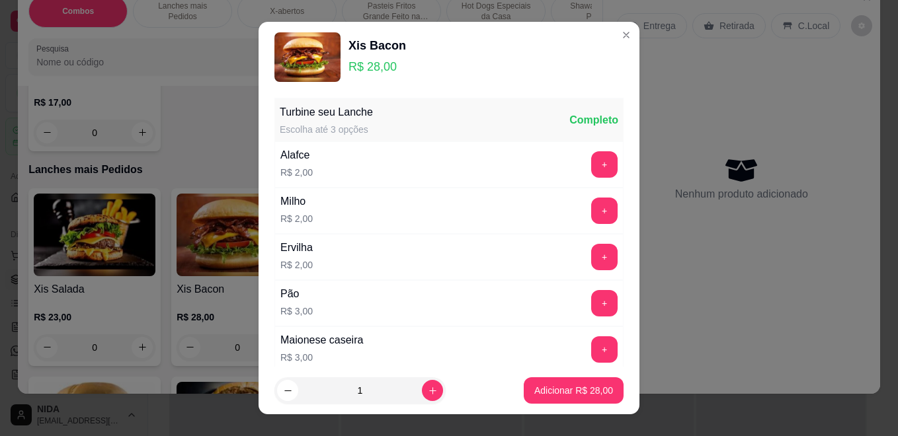
click at [593, 379] on button "Adicionar R$ 28,00" at bounding box center [574, 390] width 100 height 26
type input "1"
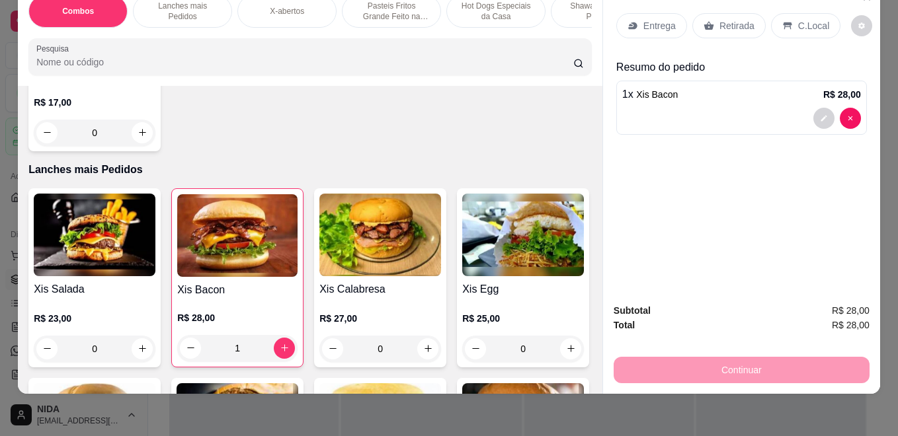
click at [631, 22] on icon at bounding box center [632, 25] width 9 height 7
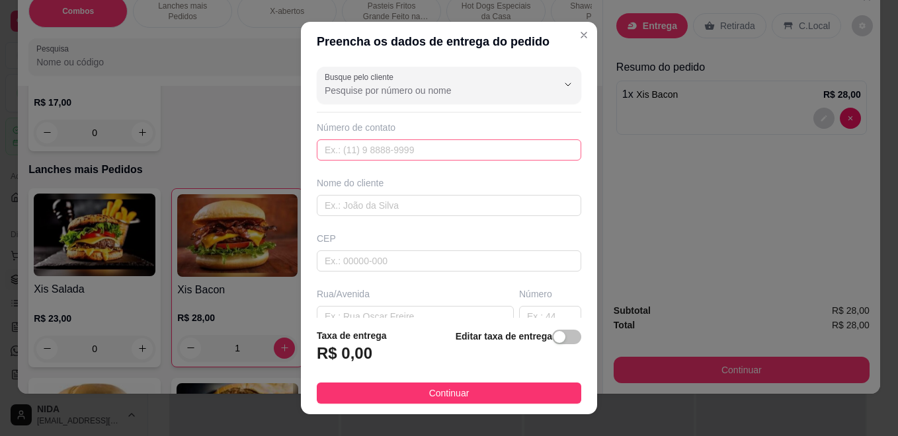
drag, startPoint x: 444, startPoint y: 130, endPoint x: 441, endPoint y: 153, distance: 24.0
click at [446, 130] on div "Número de contato" at bounding box center [449, 127] width 264 height 13
click at [442, 153] on input "text" at bounding box center [449, 149] width 264 height 21
drag, startPoint x: 452, startPoint y: 88, endPoint x: 444, endPoint y: 95, distance: 9.8
click at [453, 88] on input "Busque pelo cliente" at bounding box center [431, 90] width 212 height 13
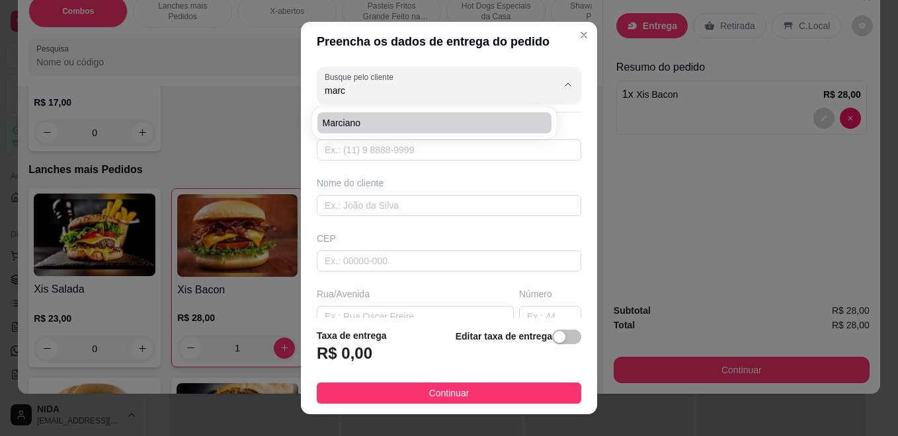
click at [411, 125] on span "marciano" at bounding box center [428, 122] width 210 height 13
type input "marciano"
type input "4792065684"
type input "marciano"
type input "Brusque"
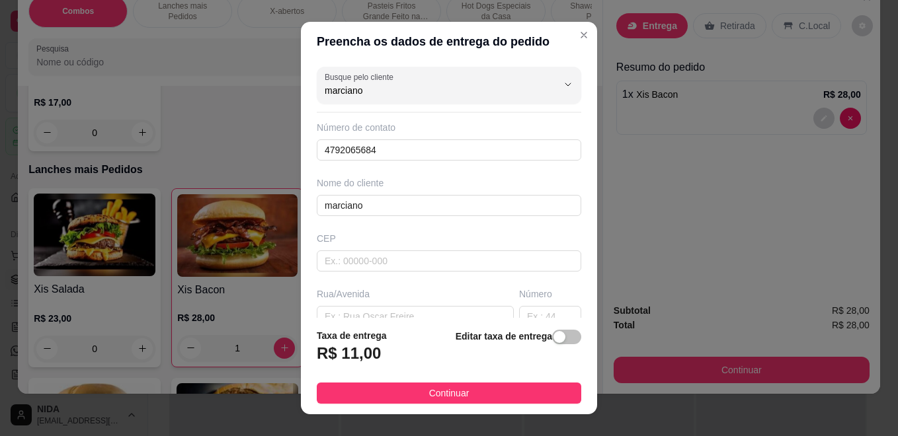
type input "marciano"
click at [523, 409] on footer "Taxa de entrega R$ 11,00 Editar taxa de entrega Continuar" at bounding box center [449, 366] width 296 height 97
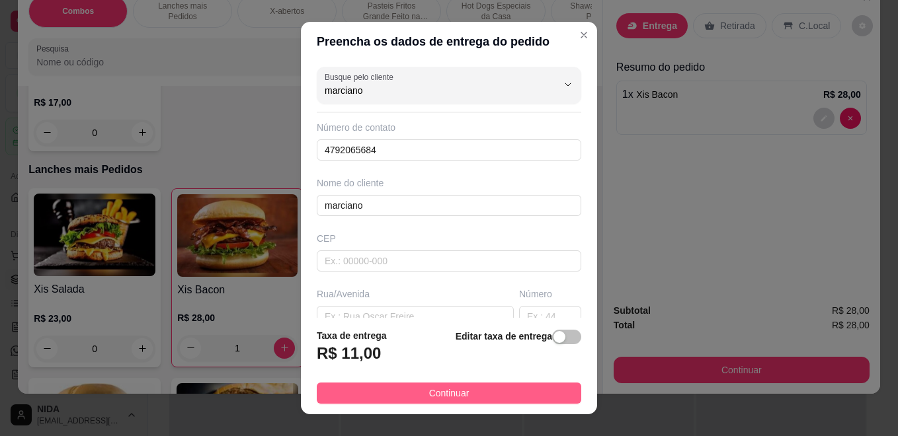
click at [514, 391] on button "Continuar" at bounding box center [449, 393] width 264 height 21
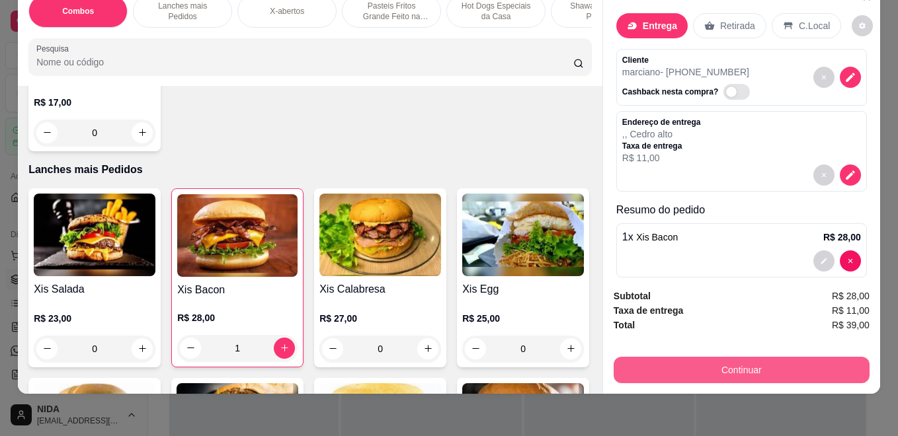
click at [641, 357] on button "Continuar" at bounding box center [742, 370] width 256 height 26
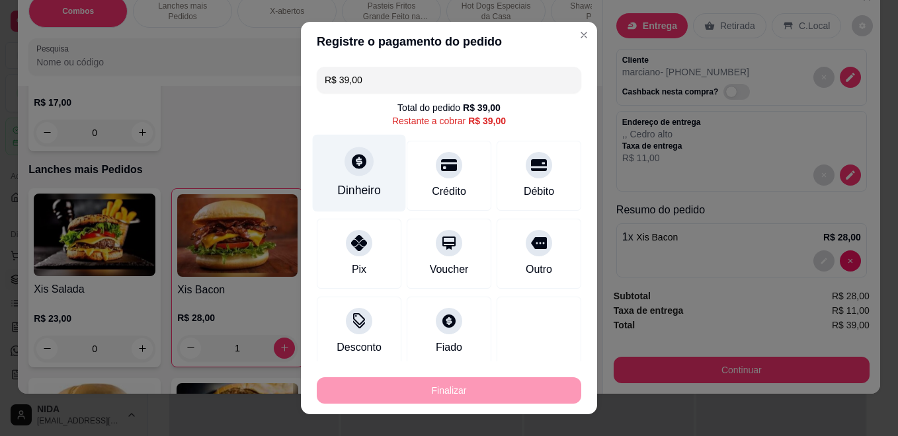
click at [362, 182] on div "Dinheiro" at bounding box center [359, 190] width 44 height 17
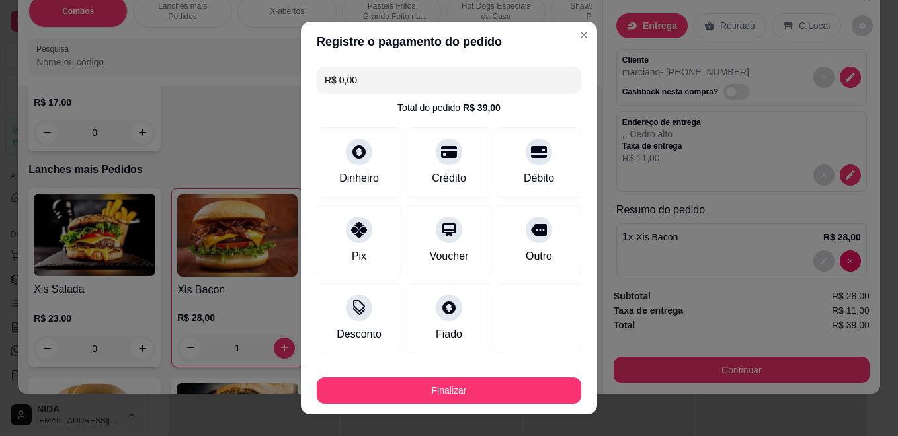
type input "R$ 0,00"
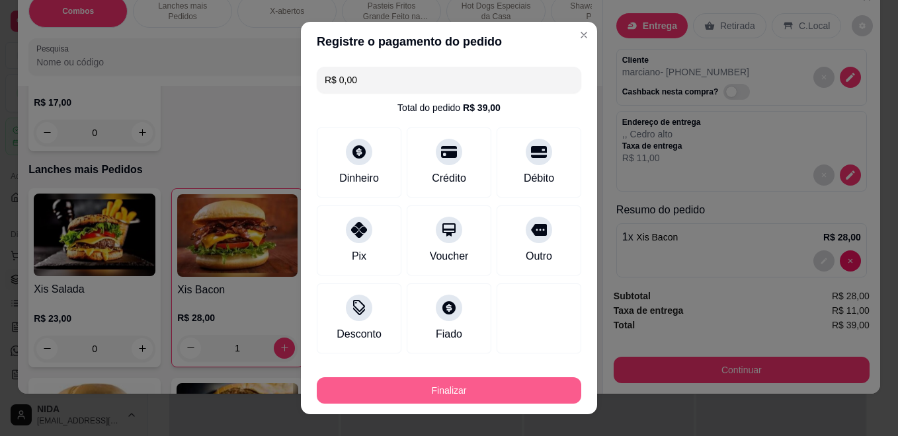
click at [461, 387] on button "Finalizar" at bounding box center [449, 390] width 264 height 26
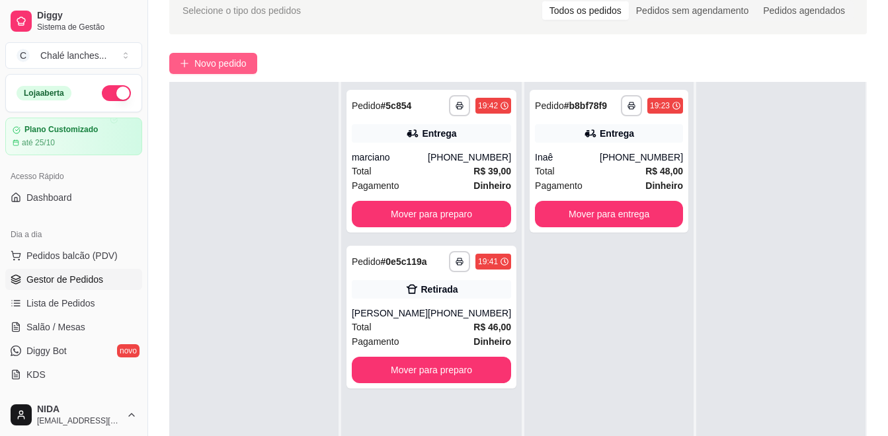
drag, startPoint x: 221, startPoint y: 62, endPoint x: 229, endPoint y: 67, distance: 9.2
click at [229, 67] on span "Novo pedido" at bounding box center [220, 63] width 52 height 15
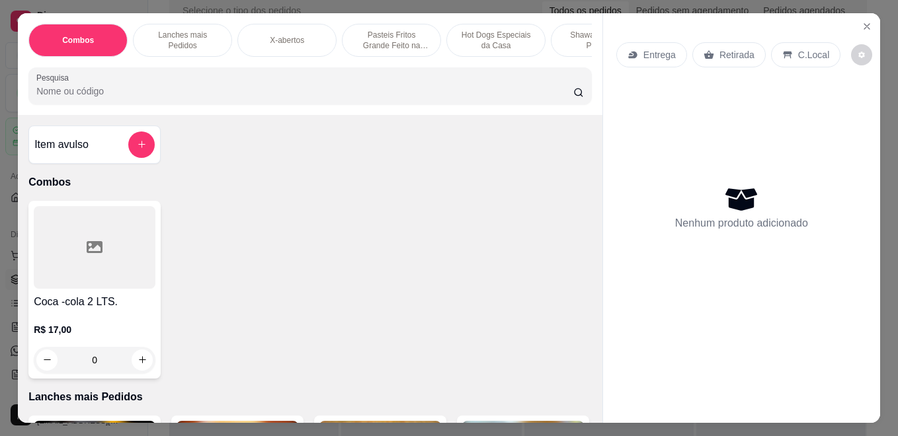
click at [663, 52] on p "Entrega" at bounding box center [659, 54] width 32 height 13
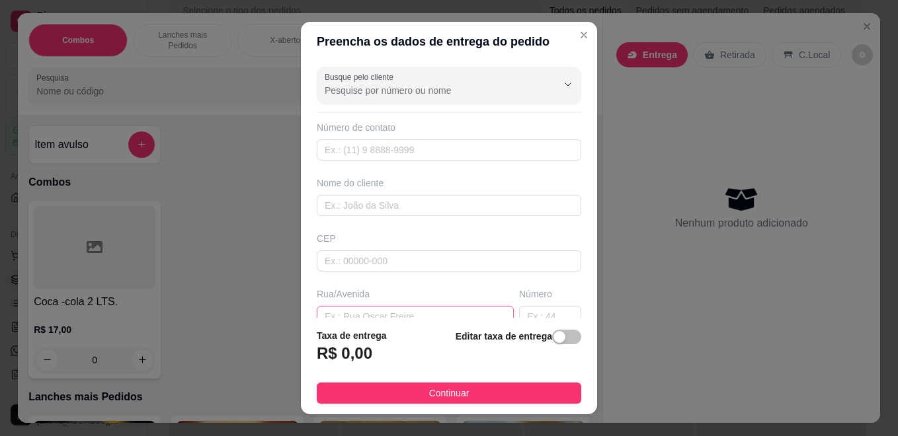
scroll to position [132, 0]
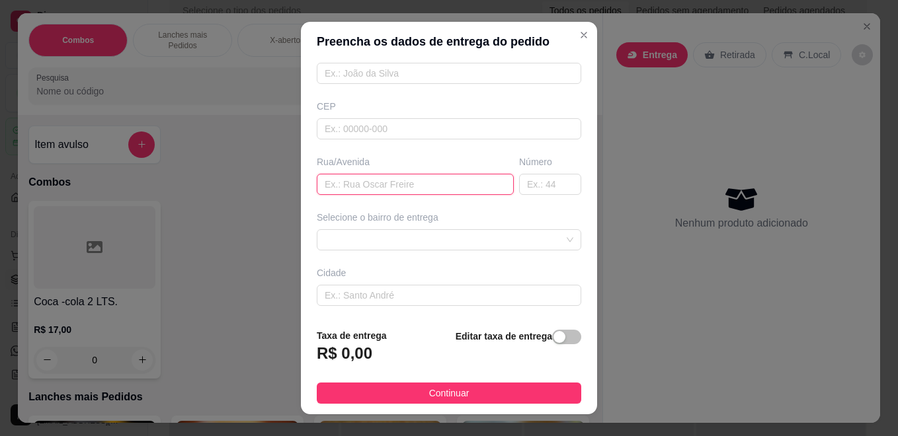
click at [437, 187] on input "text" at bounding box center [415, 184] width 197 height 21
click at [438, 229] on div "Selecione o bairro de entrega" at bounding box center [449, 231] width 270 height 40
click at [438, 237] on span at bounding box center [449, 240] width 249 height 20
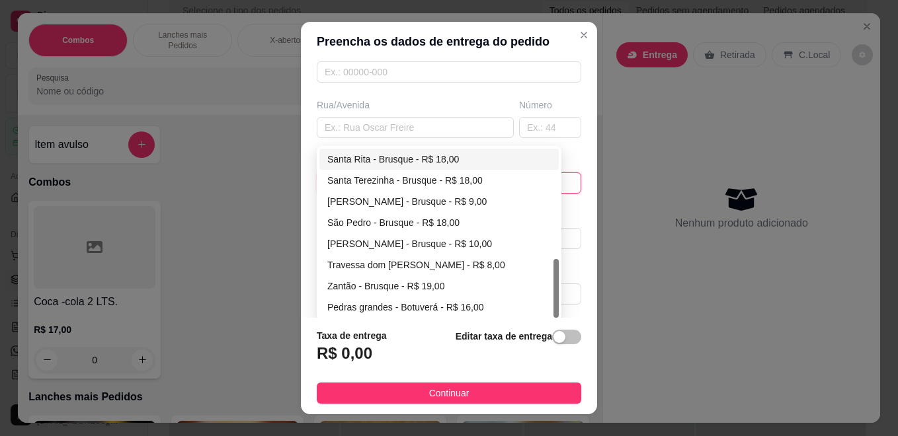
scroll to position [192, 0]
click at [519, 263] on div "Travessa dom [PERSON_NAME] - R$ 8,00" at bounding box center [438, 265] width 223 height 15
type input "Brusque"
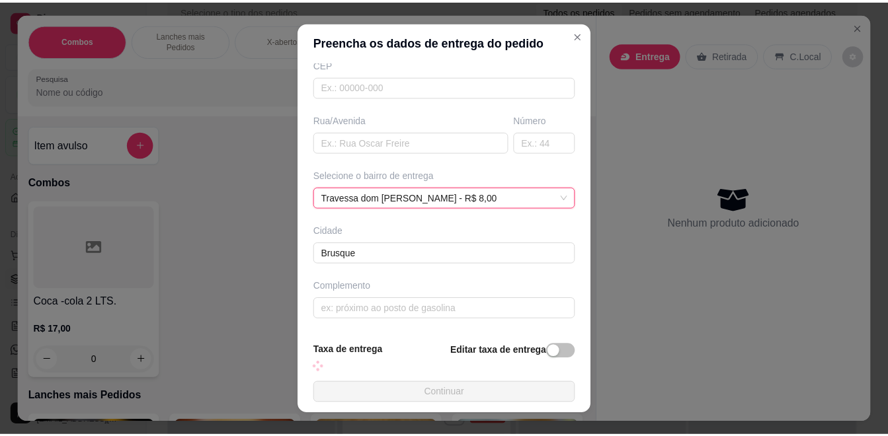
scroll to position [189, 0]
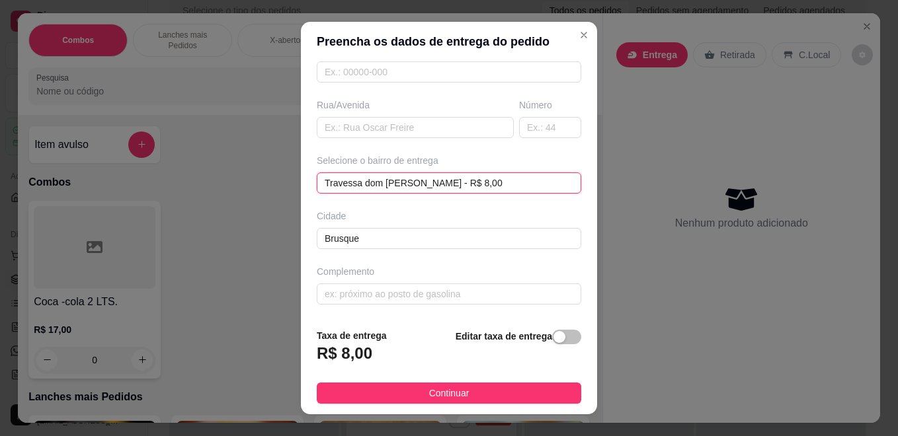
click at [536, 175] on div "Travessa dom [PERSON_NAME] - R$ 8,00 Travessa dom [PERSON_NAME] - R$ 8,00 68c34…" at bounding box center [449, 183] width 264 height 21
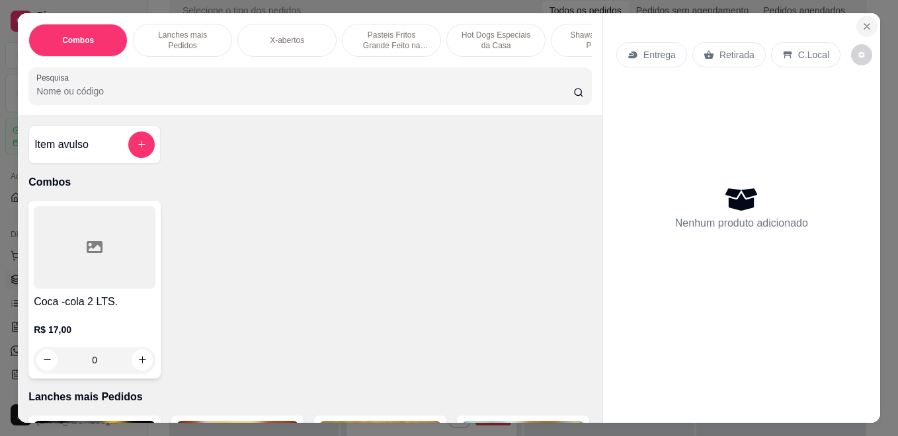
click at [861, 21] on icon "Close" at bounding box center [866, 26] width 11 height 11
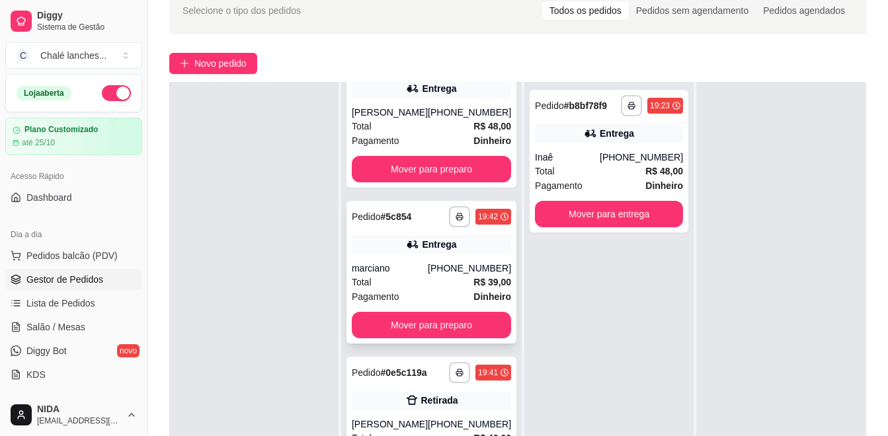
scroll to position [202, 0]
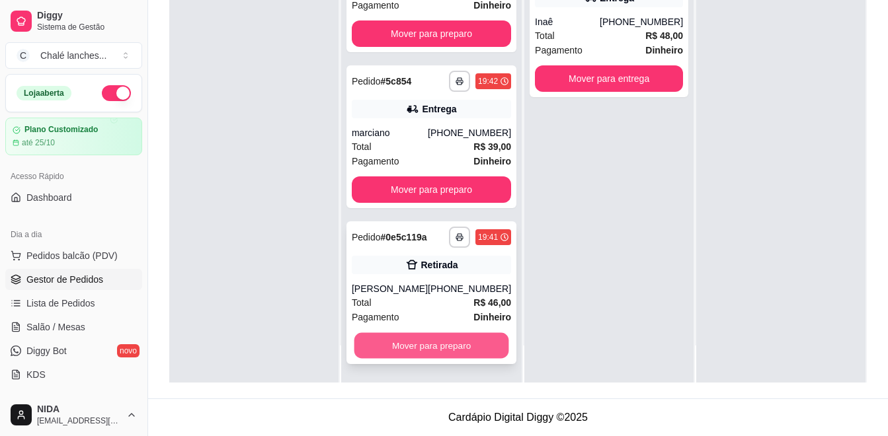
click at [407, 338] on button "Mover para preparo" at bounding box center [431, 346] width 155 height 26
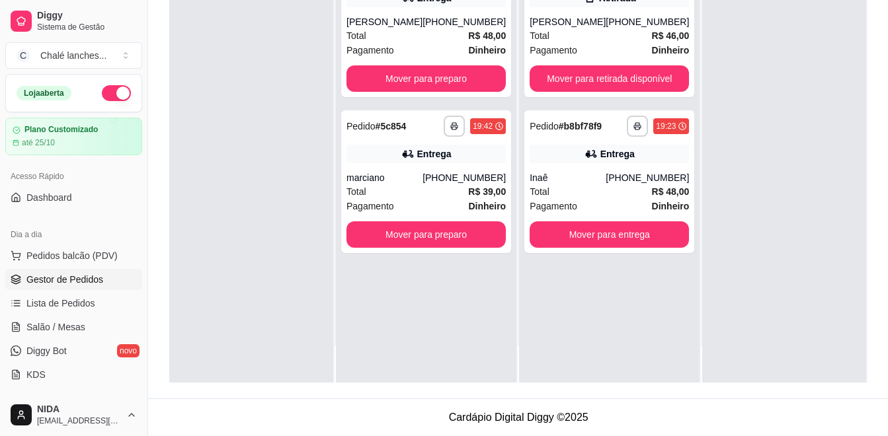
scroll to position [0, 0]
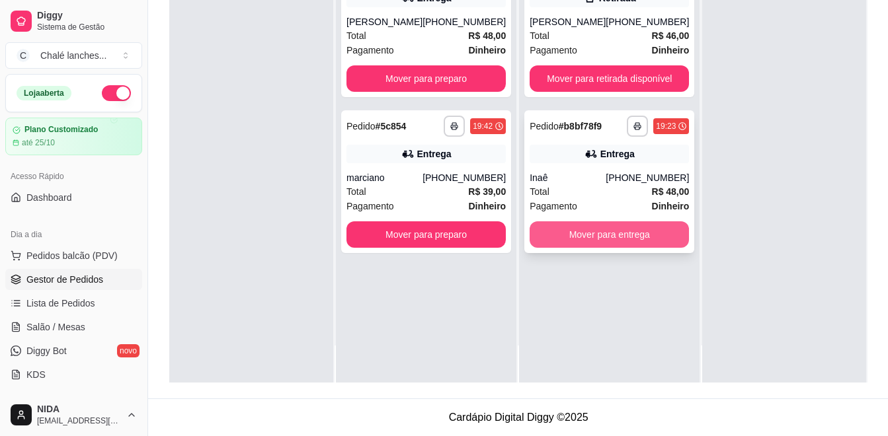
click at [605, 233] on button "Mover para entrega" at bounding box center [609, 234] width 159 height 26
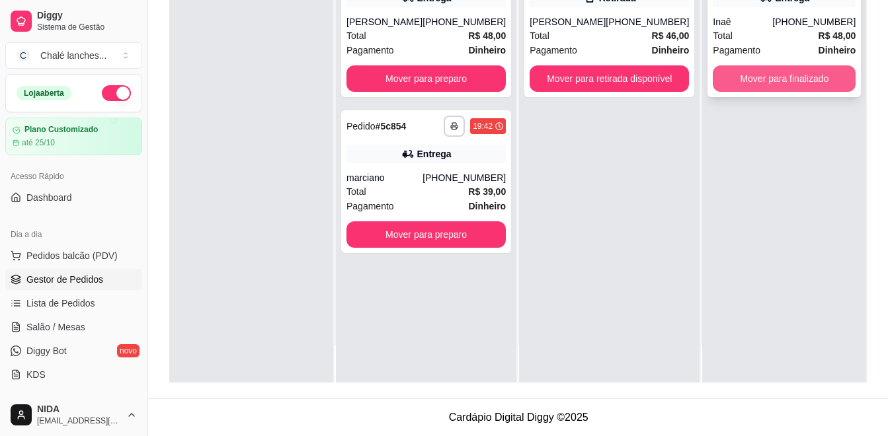
click at [790, 81] on button "Mover para finalizado" at bounding box center [784, 78] width 143 height 26
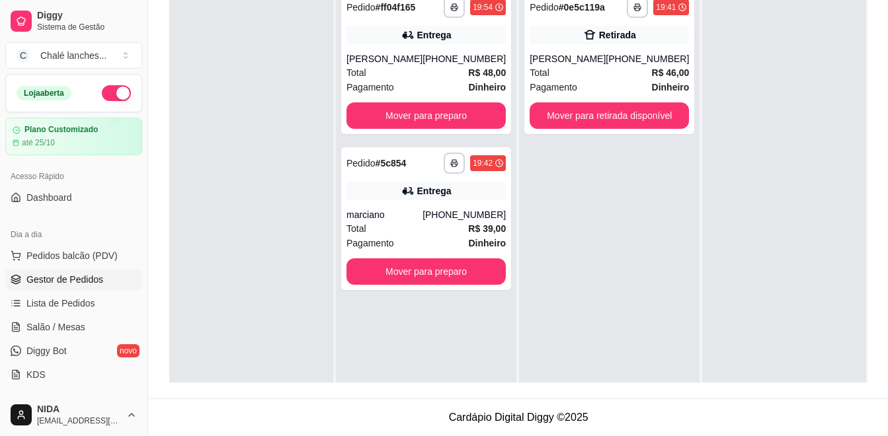
scroll to position [136, 0]
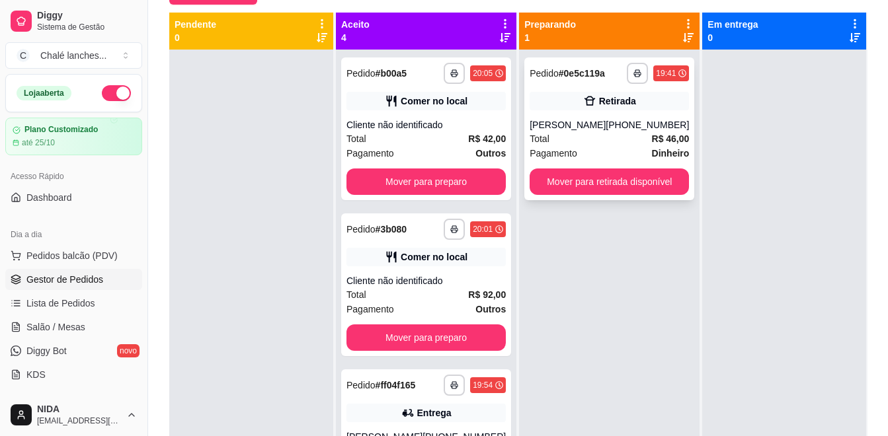
click at [555, 114] on div "**********" at bounding box center [609, 129] width 170 height 143
click at [578, 181] on button "Mover para retirada disponível" at bounding box center [609, 182] width 159 height 26
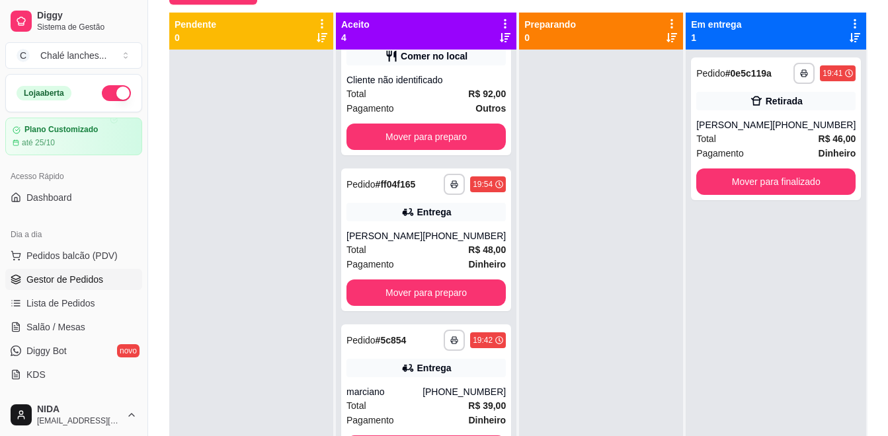
scroll to position [37, 0]
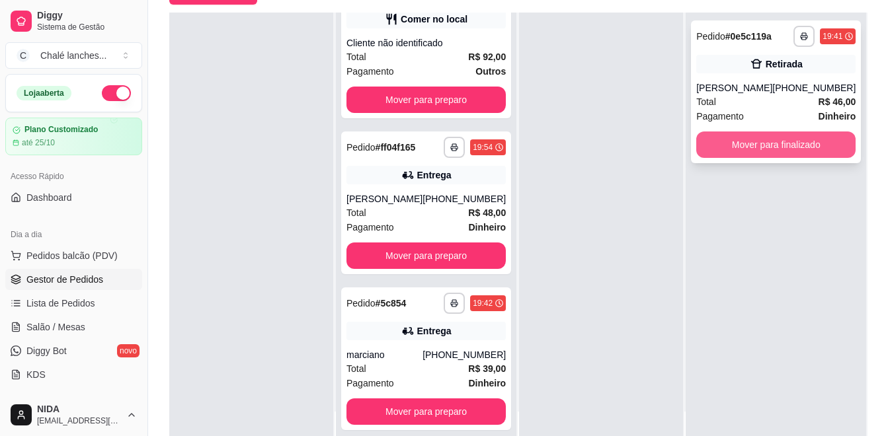
click at [725, 157] on button "Mover para finalizado" at bounding box center [775, 145] width 159 height 26
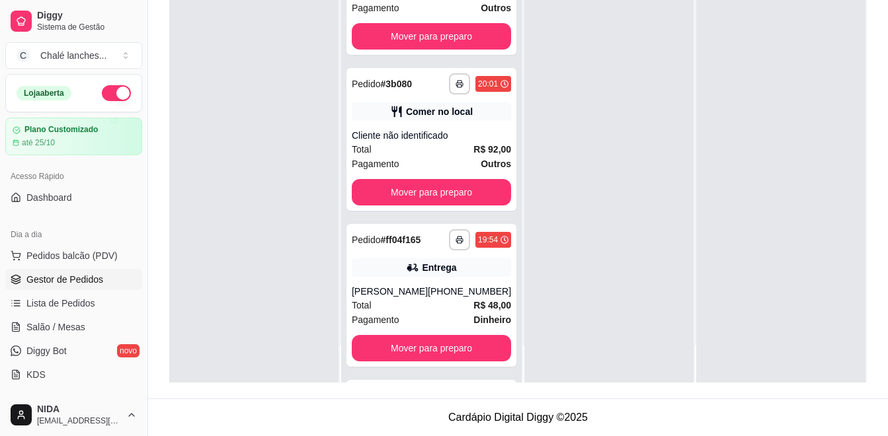
scroll to position [370, 0]
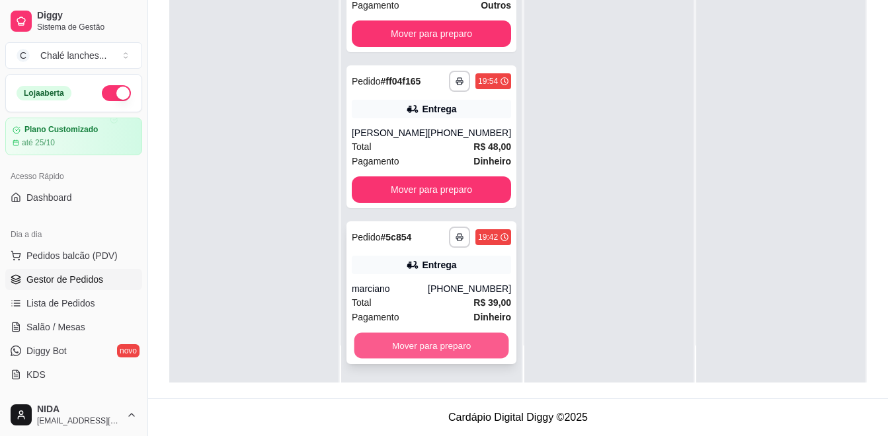
click at [417, 339] on button "Mover para preparo" at bounding box center [431, 346] width 155 height 26
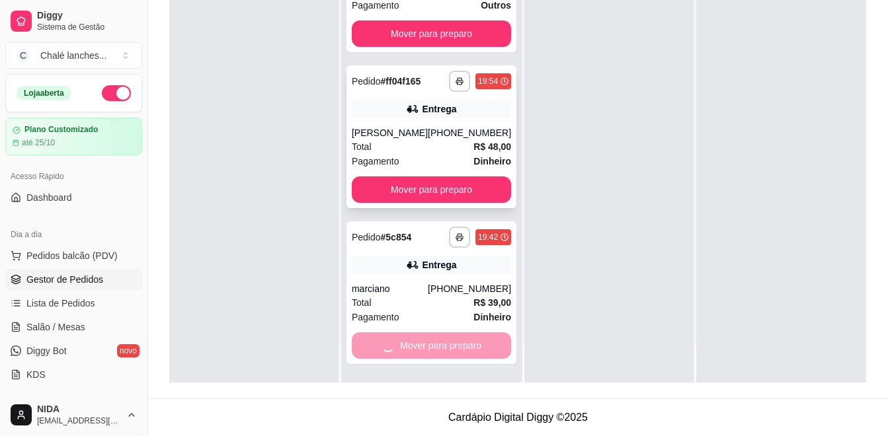
click at [432, 192] on div "**********" at bounding box center [431, 164] width 180 height 436
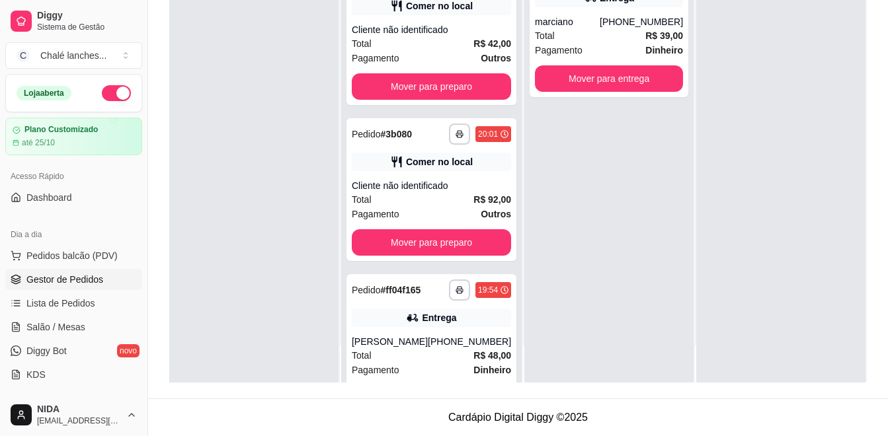
scroll to position [214, 0]
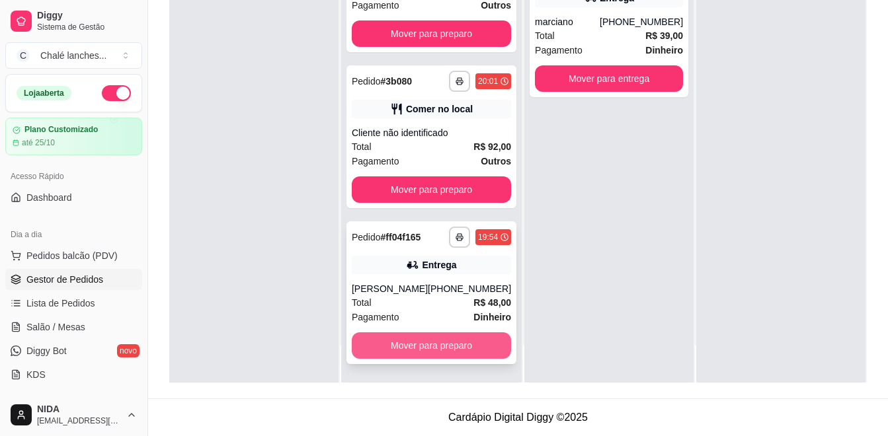
click at [442, 340] on button "Mover para preparo" at bounding box center [431, 346] width 159 height 26
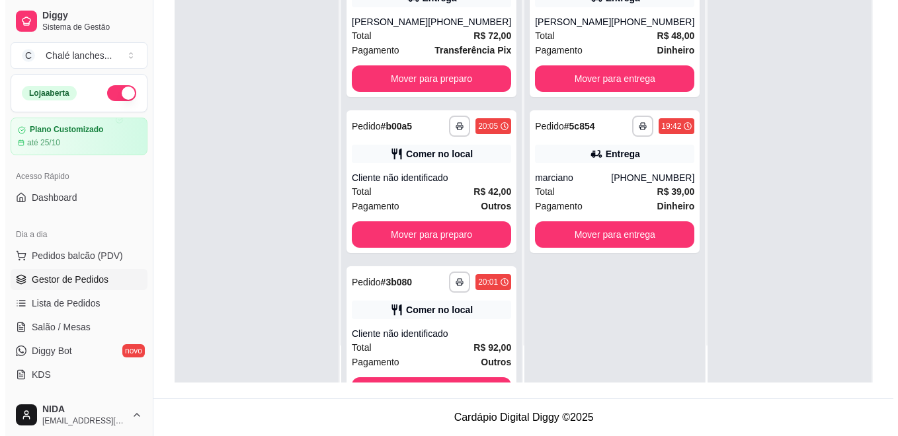
scroll to position [0, 0]
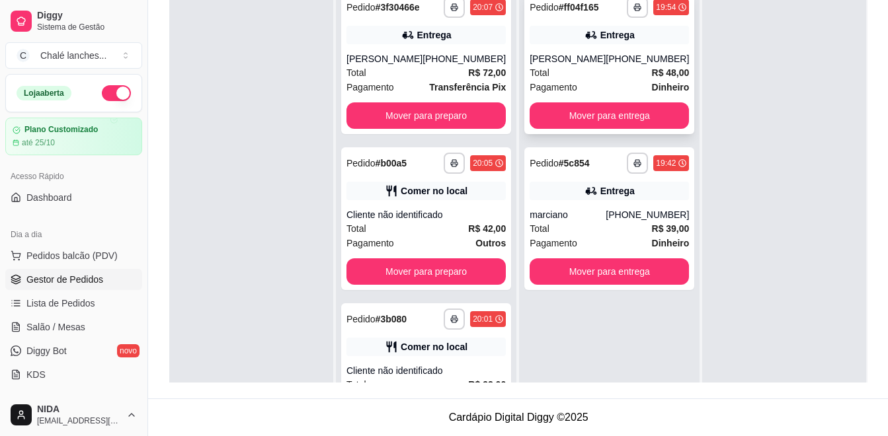
click at [562, 58] on div "[PERSON_NAME]" at bounding box center [568, 58] width 76 height 13
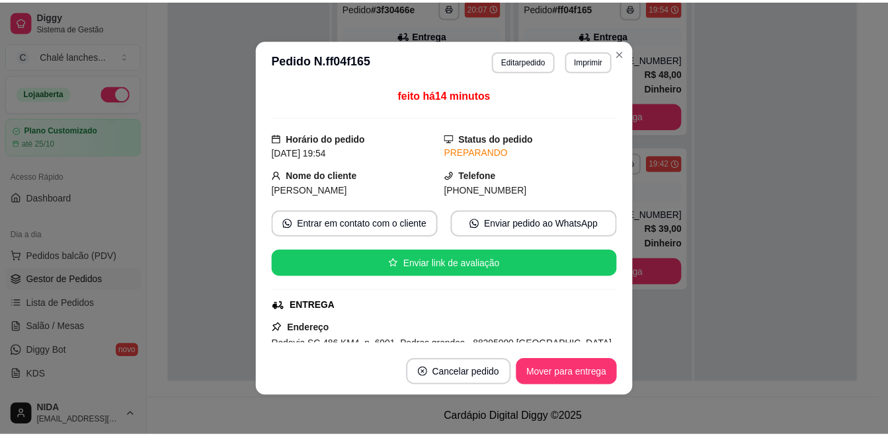
scroll to position [132, 0]
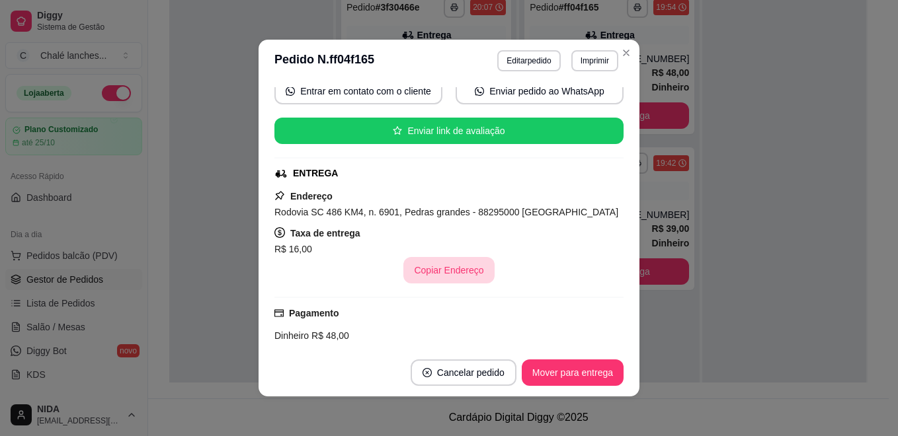
click at [449, 268] on button "Copiar Endereço" at bounding box center [448, 270] width 91 height 26
click at [449, 268] on button "Copiar Endereço" at bounding box center [449, 271] width 88 height 26
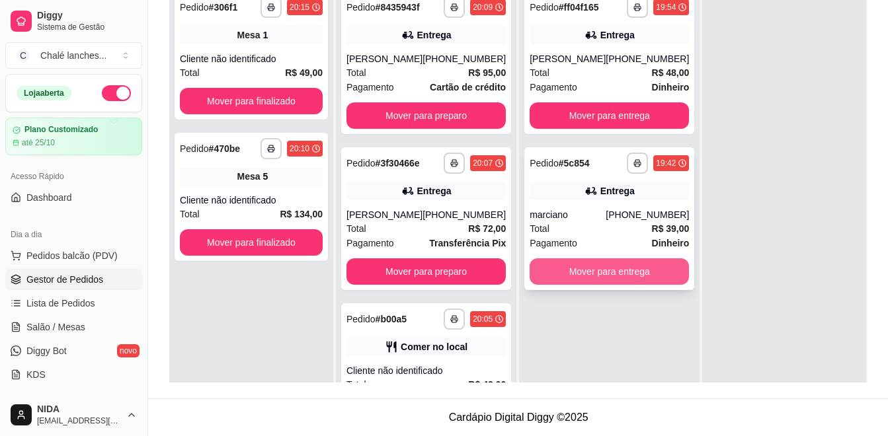
click at [624, 271] on button "Mover para entrega" at bounding box center [609, 271] width 159 height 26
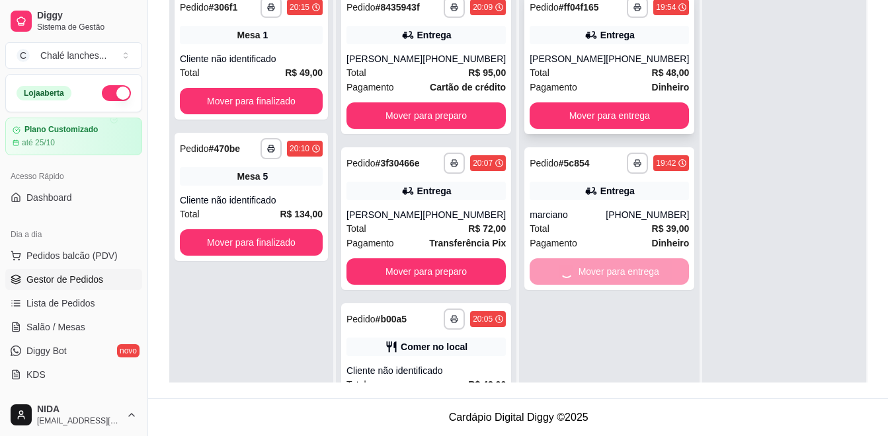
click at [600, 110] on button "Mover para entrega" at bounding box center [609, 115] width 159 height 26
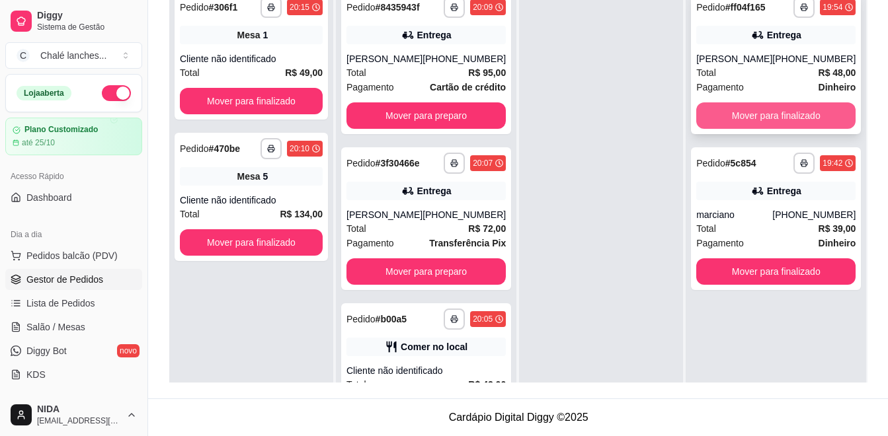
click at [768, 125] on button "Mover para finalizado" at bounding box center [775, 115] width 159 height 26
click at [773, 125] on button "Mover para finalizado" at bounding box center [776, 116] width 155 height 26
click at [772, 125] on button "Mover para finalizado" at bounding box center [775, 115] width 159 height 26
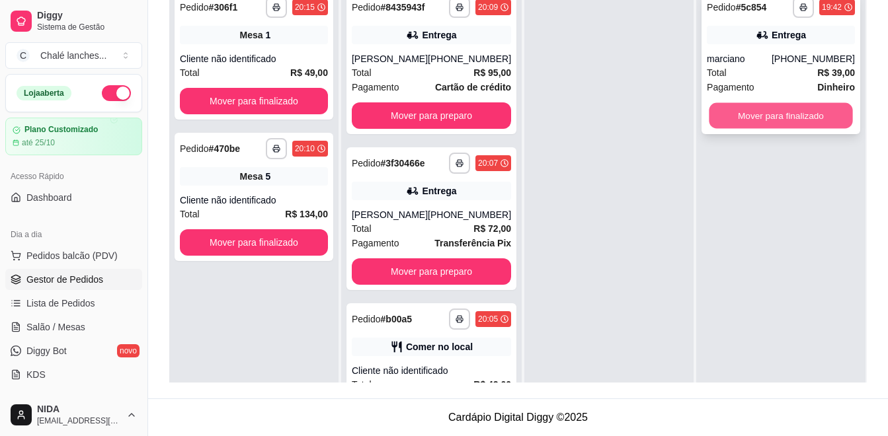
click at [775, 123] on button "Mover para finalizado" at bounding box center [780, 116] width 143 height 26
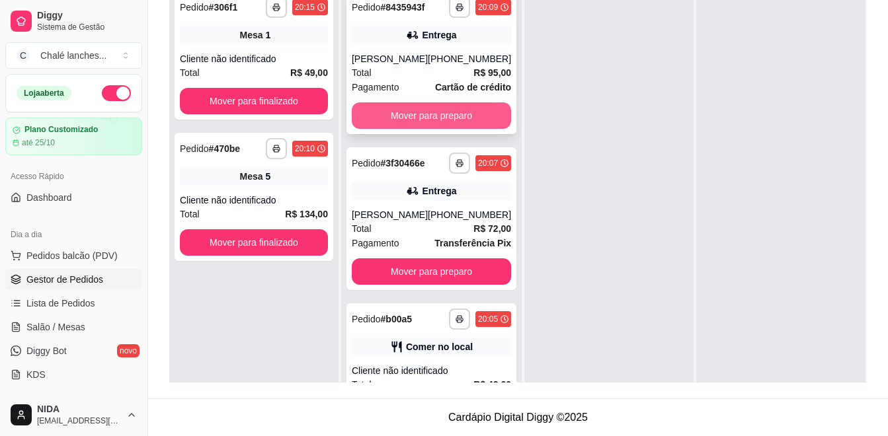
click at [386, 116] on button "Mover para preparo" at bounding box center [431, 115] width 159 height 26
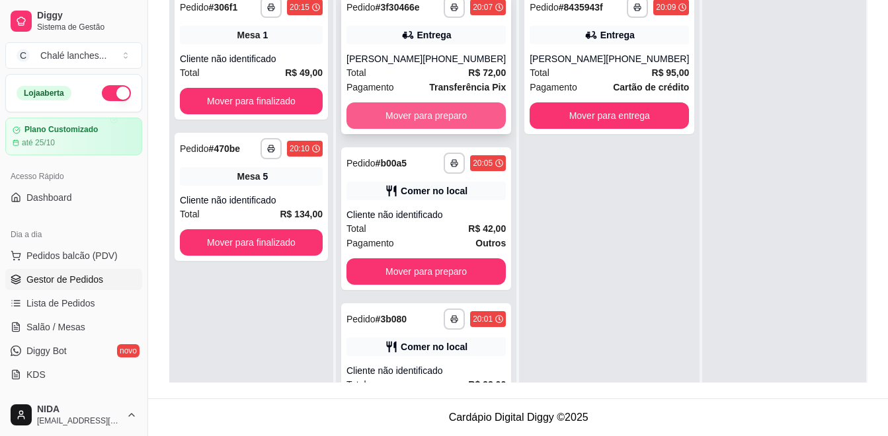
click at [386, 119] on button "Mover para preparo" at bounding box center [425, 115] width 159 height 26
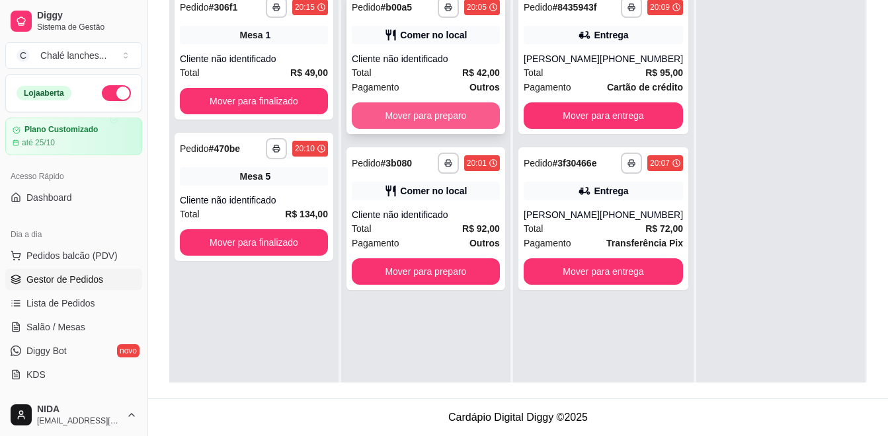
click at [387, 121] on button "Mover para preparo" at bounding box center [426, 115] width 148 height 26
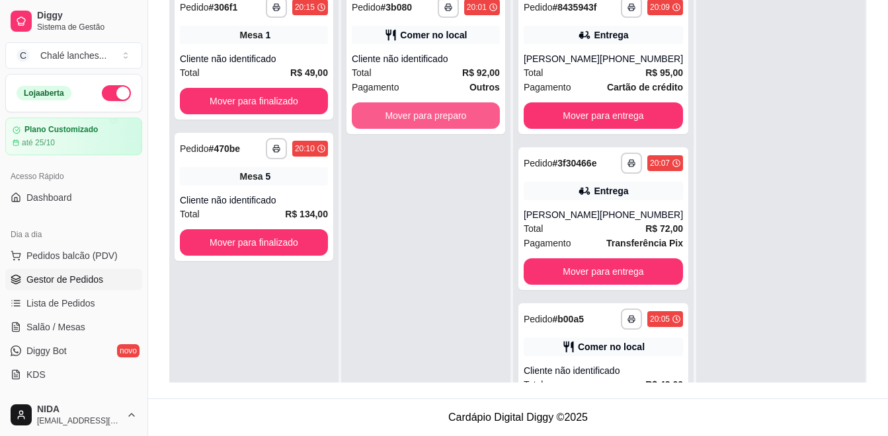
click at [387, 121] on button "Mover para preparo" at bounding box center [426, 115] width 148 height 26
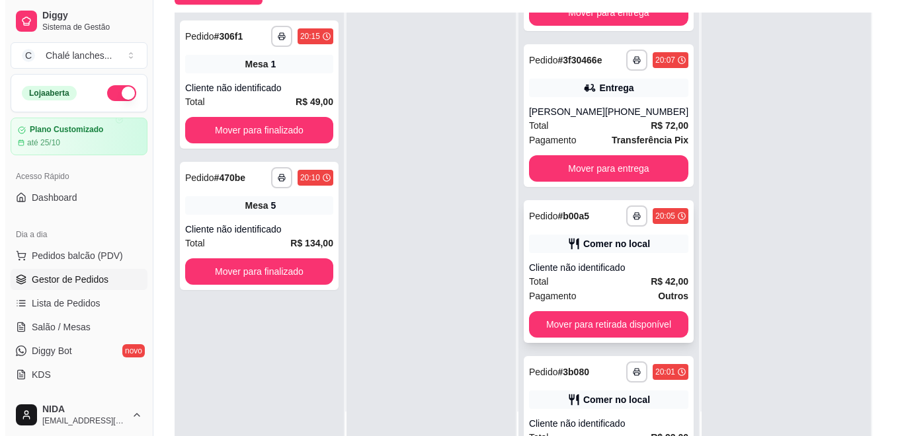
scroll to position [214, 0]
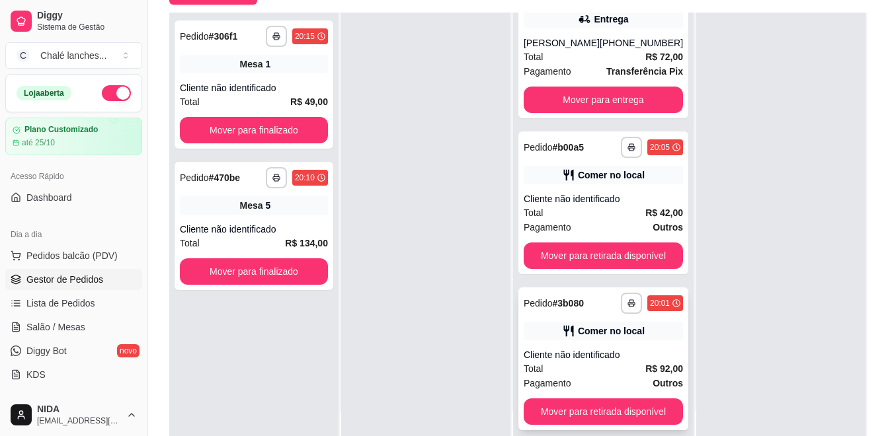
click at [547, 309] on span "Pedido" at bounding box center [538, 303] width 29 height 11
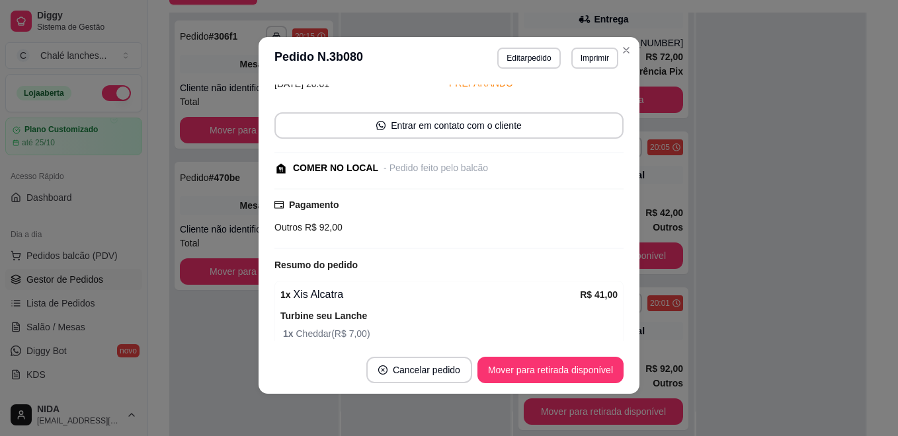
scroll to position [198, 0]
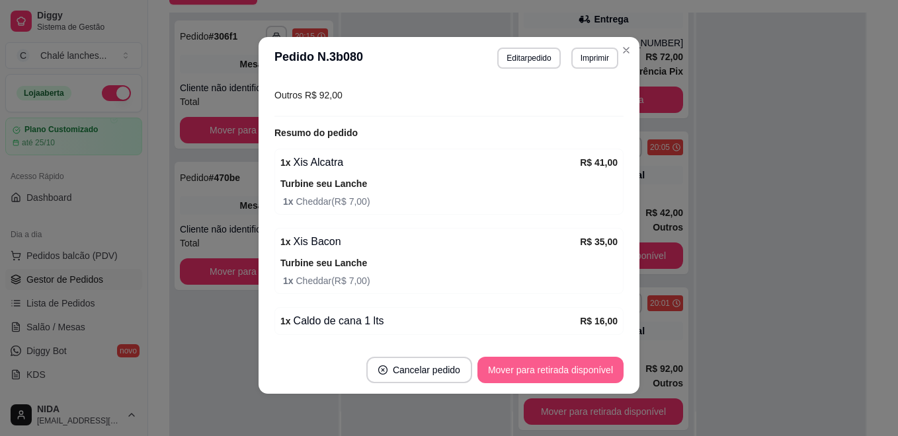
click at [528, 375] on button "Mover para retirada disponível" at bounding box center [550, 370] width 146 height 26
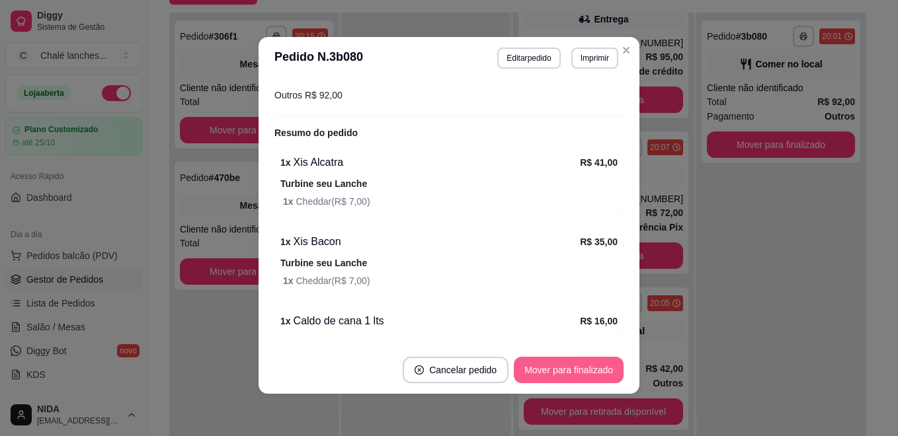
scroll to position [58, 0]
click at [528, 375] on button "Mover para finalizado" at bounding box center [569, 370] width 110 height 26
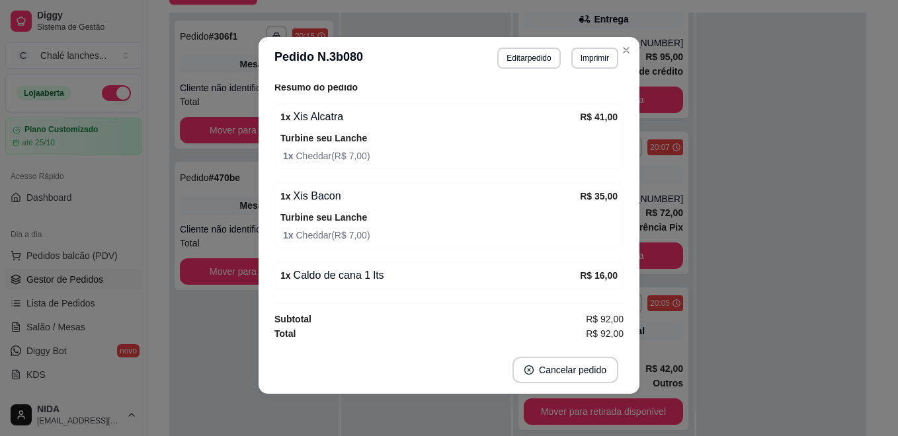
scroll to position [141, 0]
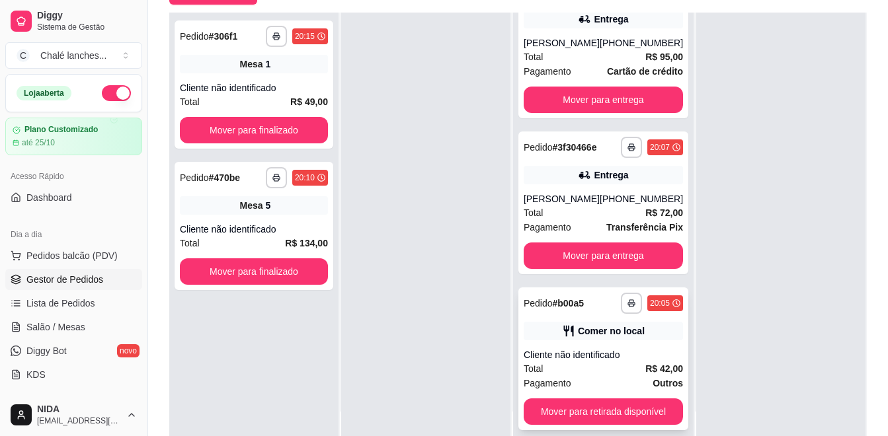
click at [638, 356] on div "Cliente não identificado" at bounding box center [603, 354] width 159 height 13
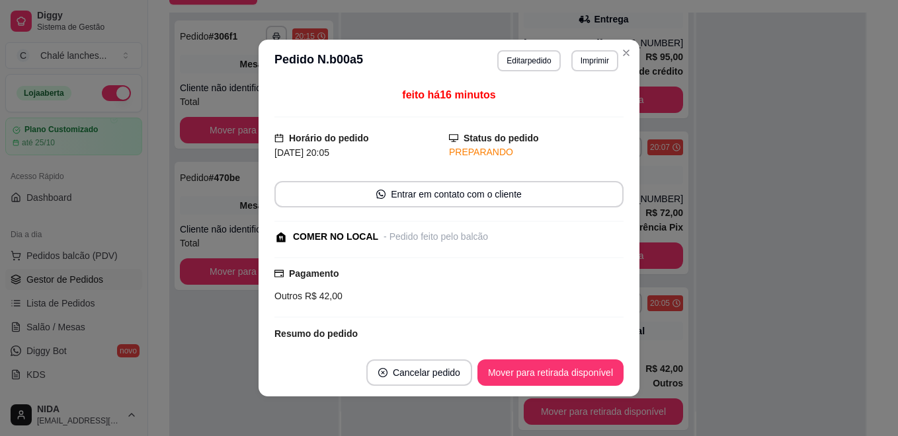
scroll to position [132, 0]
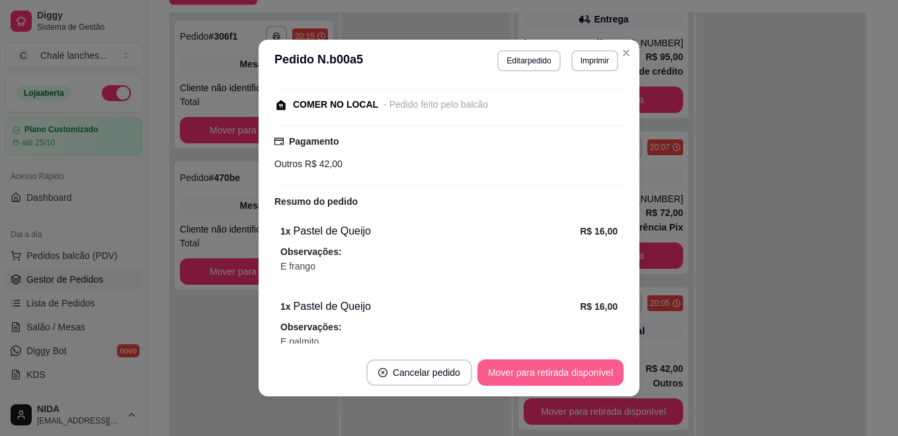
click at [547, 371] on button "Mover para retirada disponível" at bounding box center [550, 373] width 146 height 26
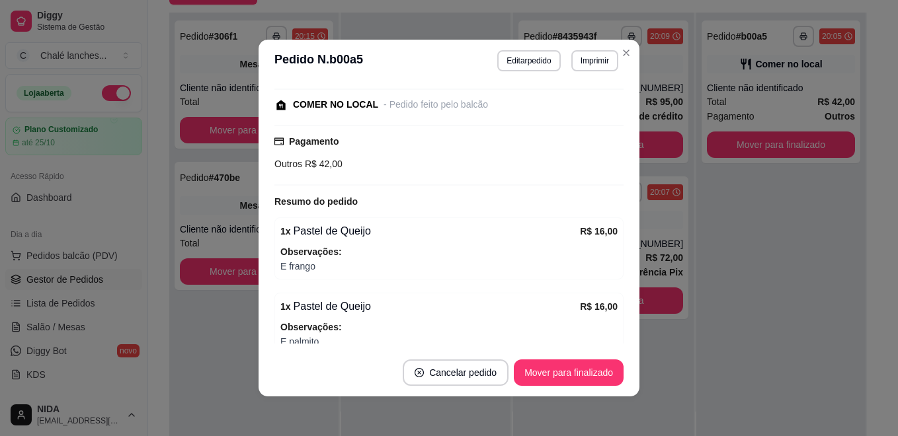
scroll to position [0, 0]
click at [547, 371] on button "Mover para finalizado" at bounding box center [569, 373] width 106 height 26
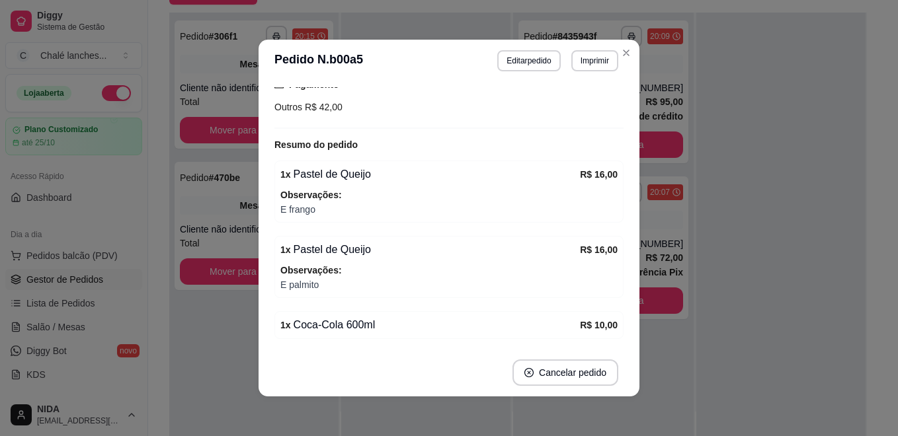
scroll to position [75, 0]
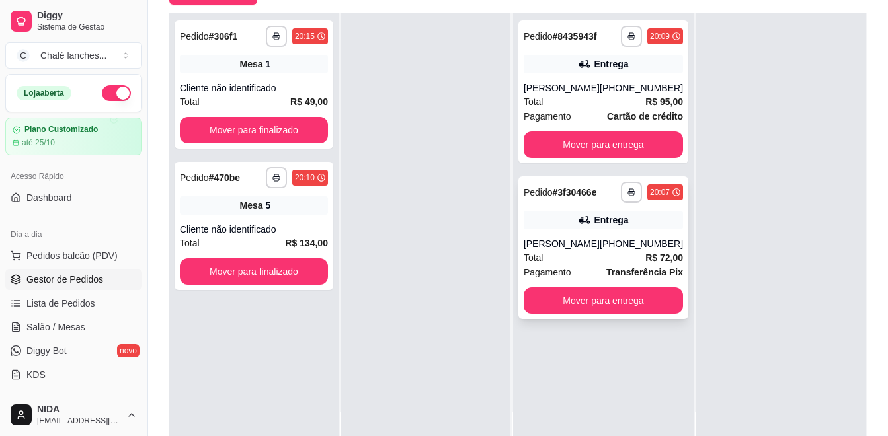
click at [564, 250] on div "[PERSON_NAME]" at bounding box center [562, 243] width 76 height 13
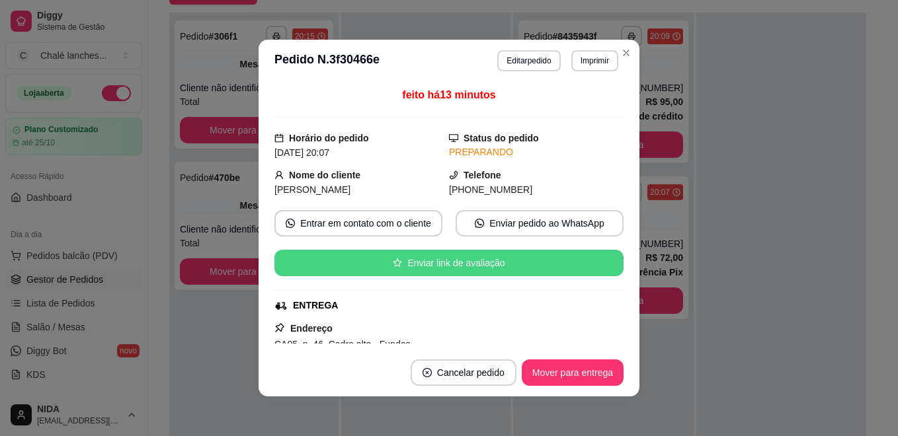
scroll to position [66, 0]
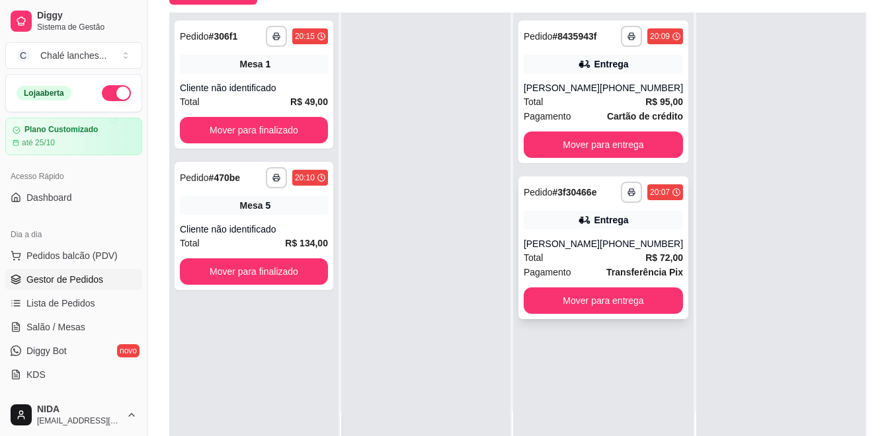
click at [559, 251] on div "[PERSON_NAME]" at bounding box center [562, 243] width 76 height 13
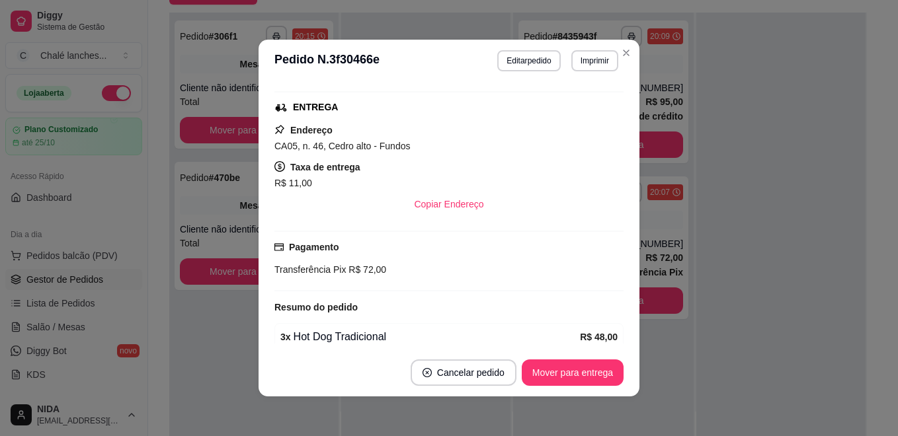
scroll to position [132, 0]
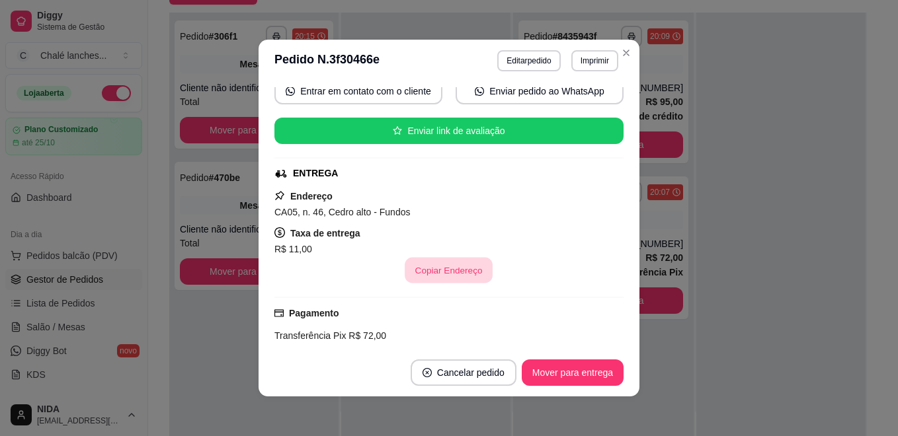
click at [458, 279] on button "Copiar Endereço" at bounding box center [449, 271] width 88 height 26
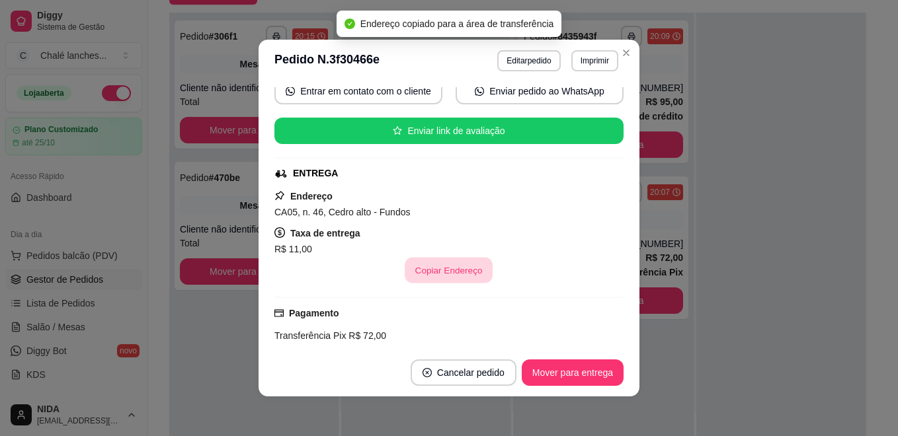
click at [455, 263] on button "Copiar Endereço" at bounding box center [449, 271] width 88 height 26
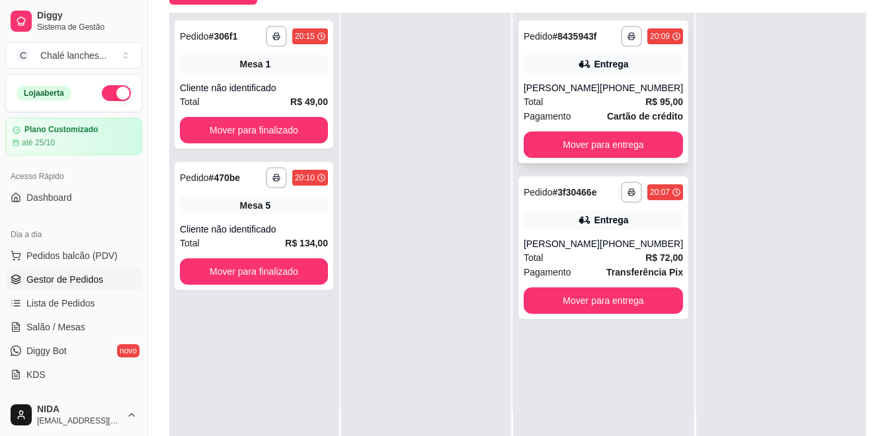
click at [573, 95] on div "Total R$ 95,00" at bounding box center [603, 102] width 159 height 15
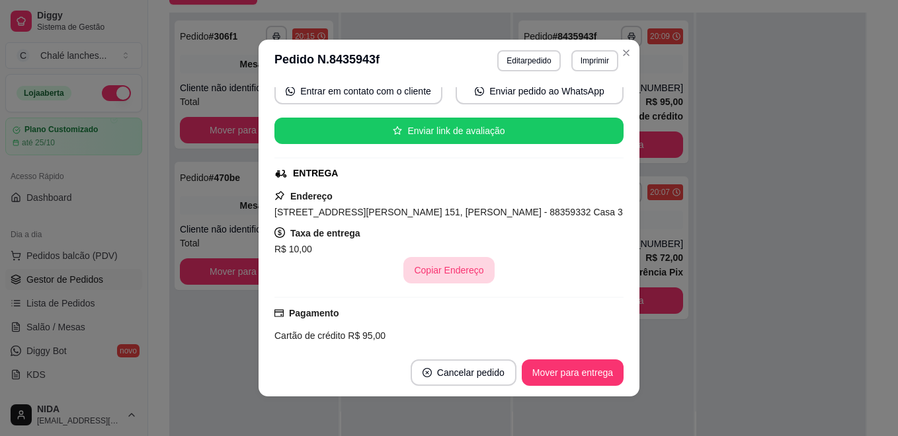
click at [448, 261] on button "Copiar Endereço" at bounding box center [448, 270] width 91 height 26
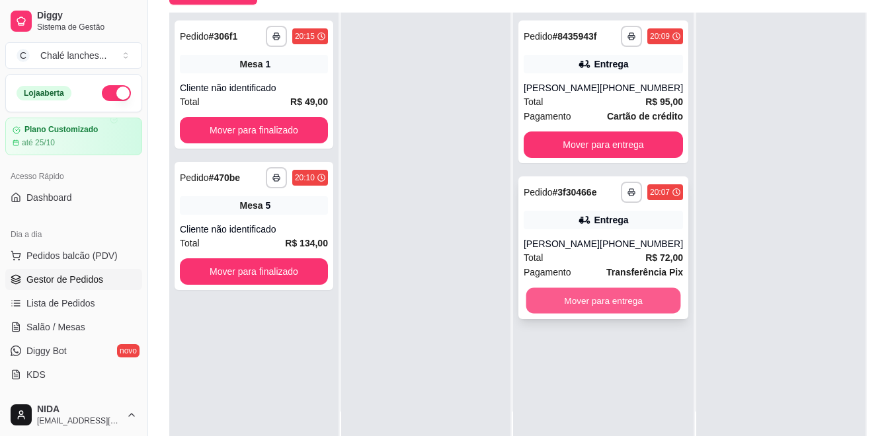
click at [617, 314] on button "Mover para entrega" at bounding box center [603, 301] width 155 height 26
click at [628, 139] on button "Mover para entrega" at bounding box center [603, 145] width 159 height 26
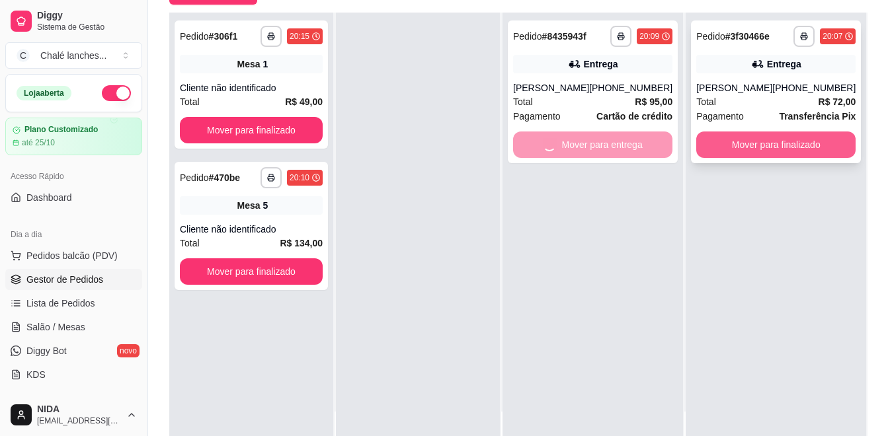
click at [729, 158] on button "Mover para finalizado" at bounding box center [775, 145] width 159 height 26
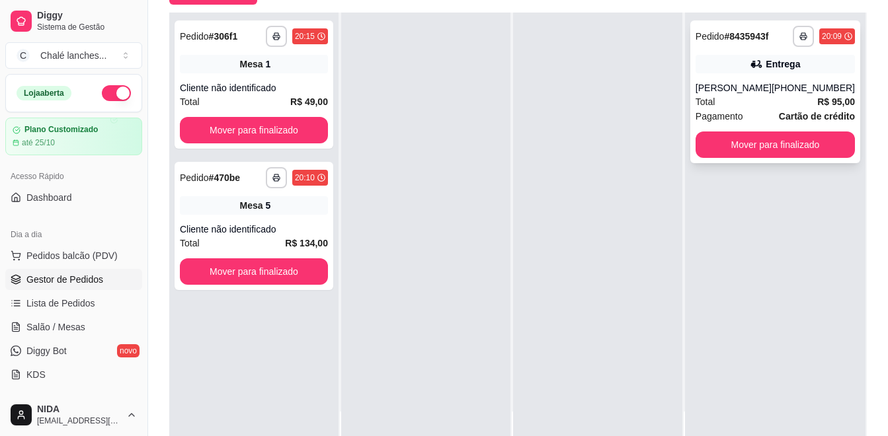
click at [760, 148] on button "Mover para finalizado" at bounding box center [774, 145] width 159 height 26
